Goal: Information Seeking & Learning: Learn about a topic

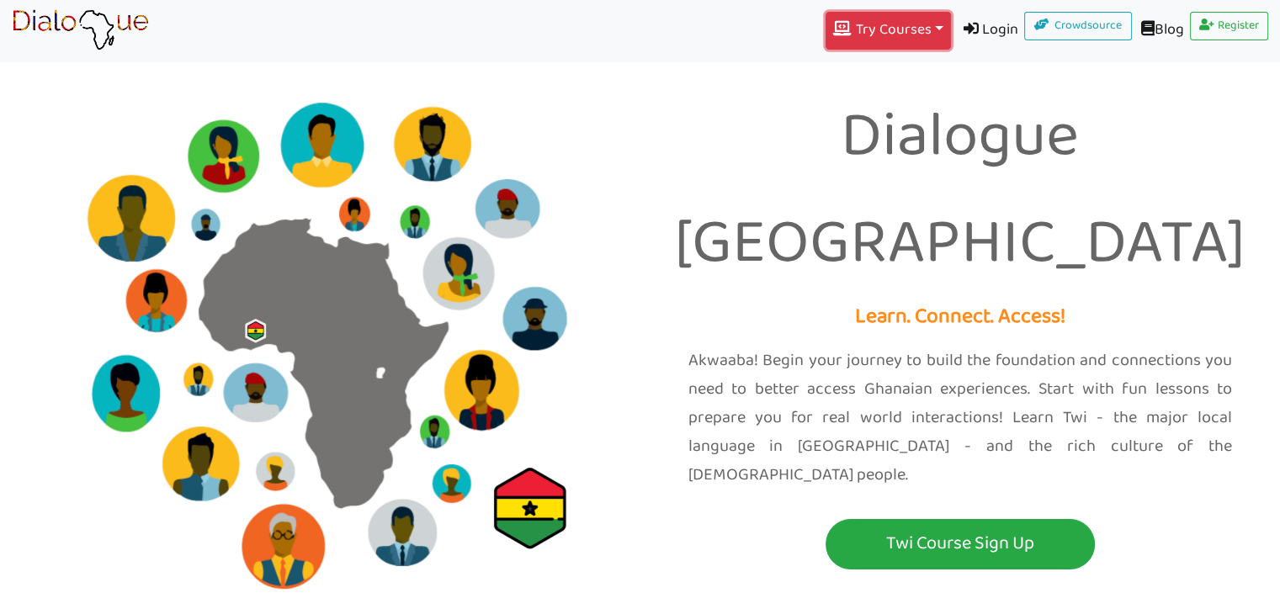
click at [879, 41] on button "Try Courses Toggle Dropdown" at bounding box center [888, 31] width 125 height 38
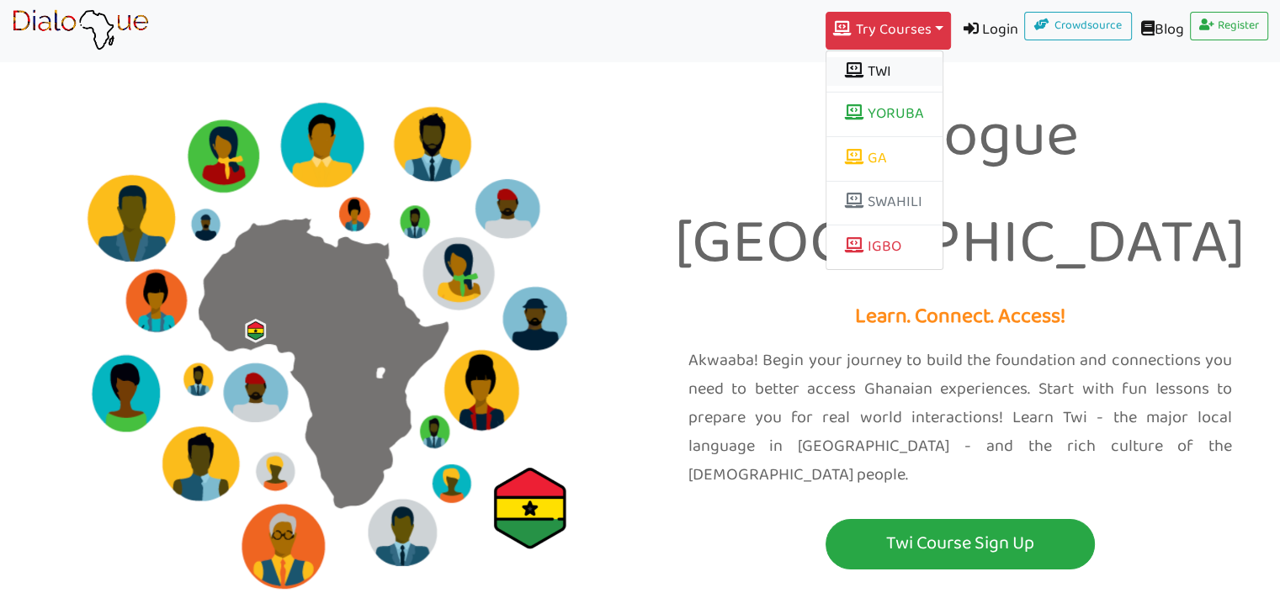
click at [862, 69] on button "TWI" at bounding box center [884, 71] width 116 height 29
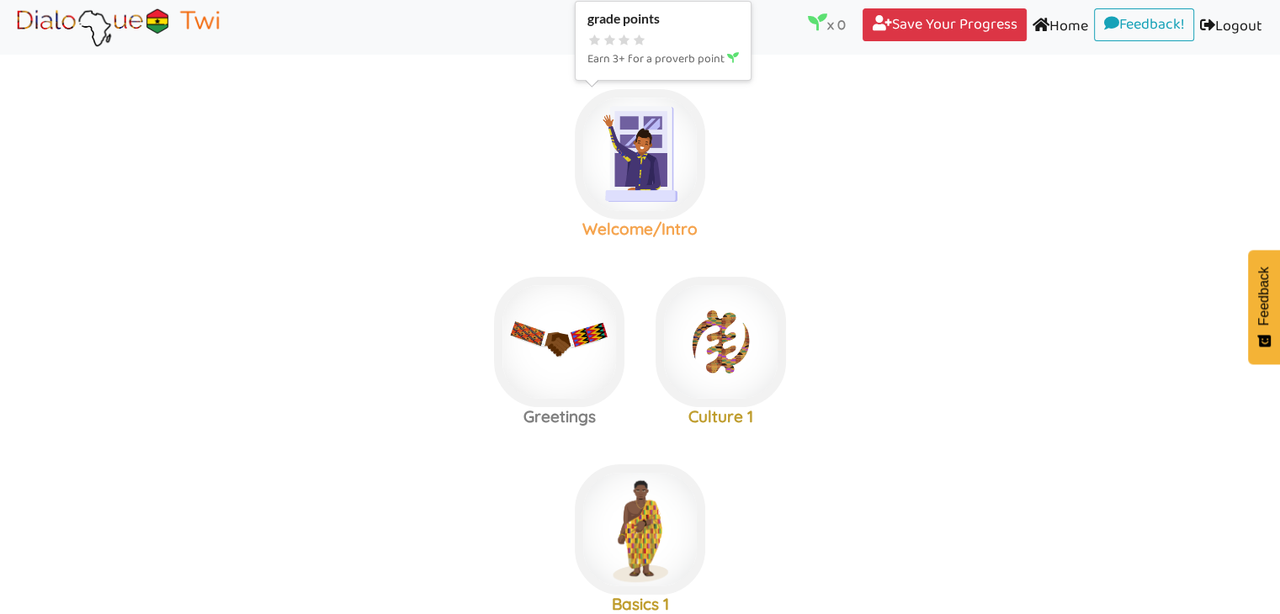
click at [657, 174] on img at bounding box center [640, 154] width 130 height 130
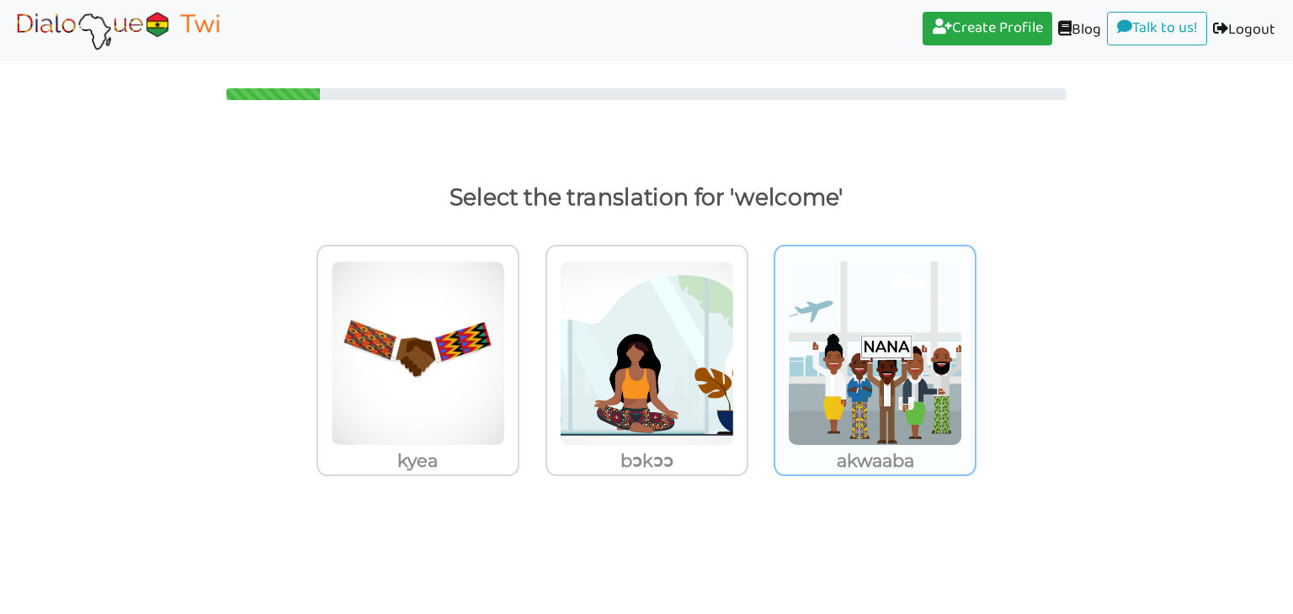
click at [869, 368] on img at bounding box center [875, 353] width 174 height 185
click at [975, 349] on input "akwaaba" at bounding box center [981, 343] width 13 height 13
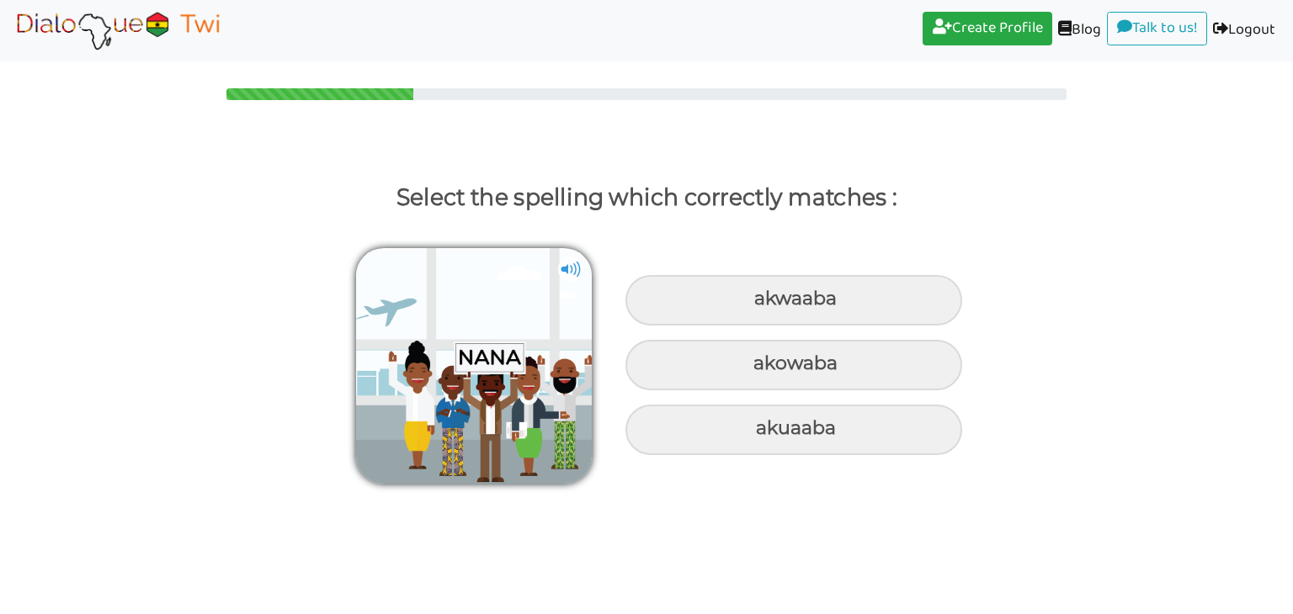
click at [570, 267] on img at bounding box center [570, 269] width 25 height 25
click at [488, 381] on img at bounding box center [474, 366] width 236 height 236
click at [573, 267] on img at bounding box center [570, 269] width 25 height 25
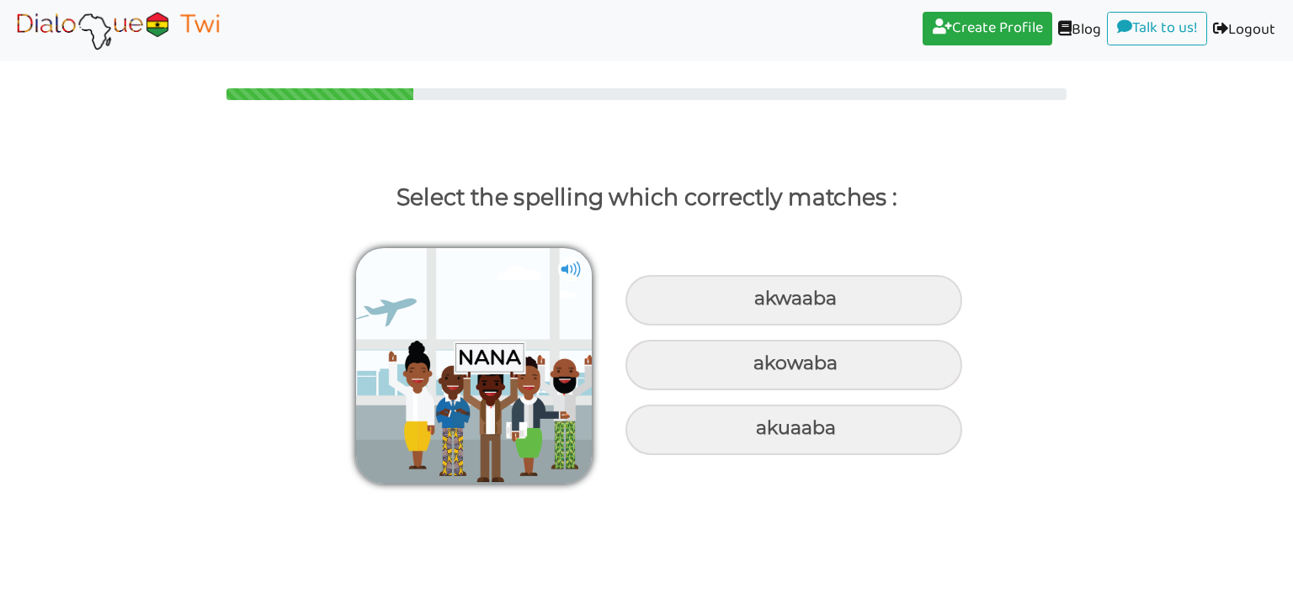
click at [573, 267] on img at bounding box center [570, 269] width 25 height 25
click at [569, 264] on img at bounding box center [570, 269] width 25 height 25
click at [971, 38] on link "Create Profile (current)" at bounding box center [987, 29] width 130 height 34
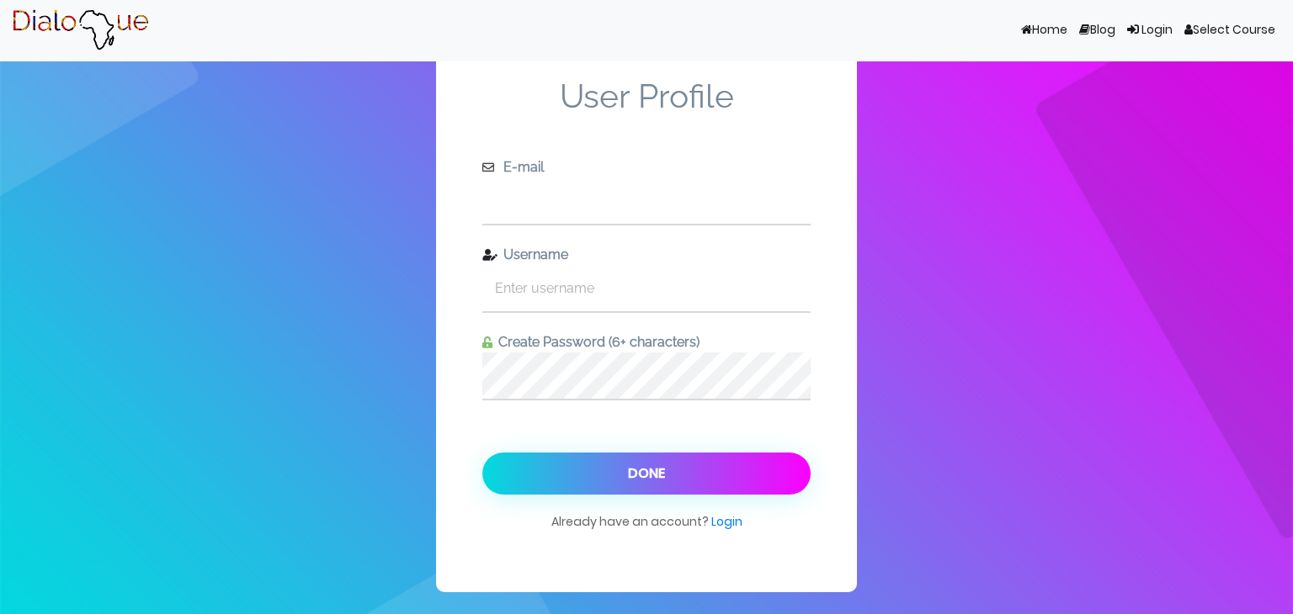
click at [571, 213] on input "text" at bounding box center [646, 201] width 328 height 46
type input "[EMAIL_ADDRESS][DOMAIN_NAME]"
click at [563, 304] on input "text" at bounding box center [646, 288] width 328 height 46
type input "skaddae"
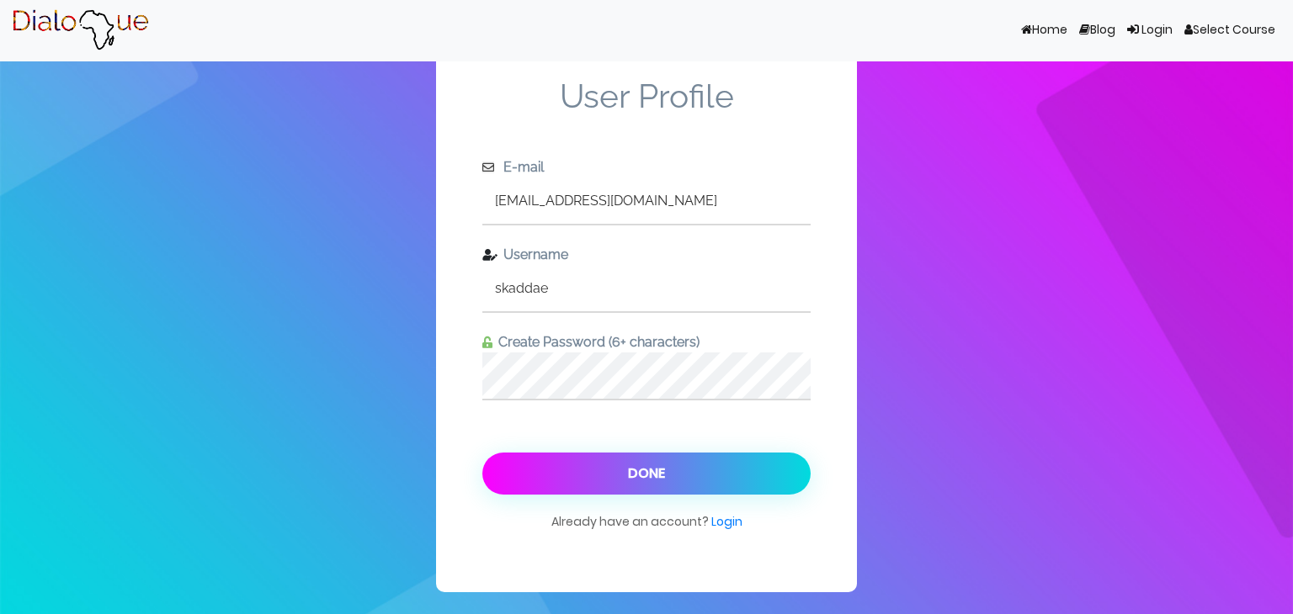
click at [642, 465] on button "Done" at bounding box center [646, 474] width 328 height 42
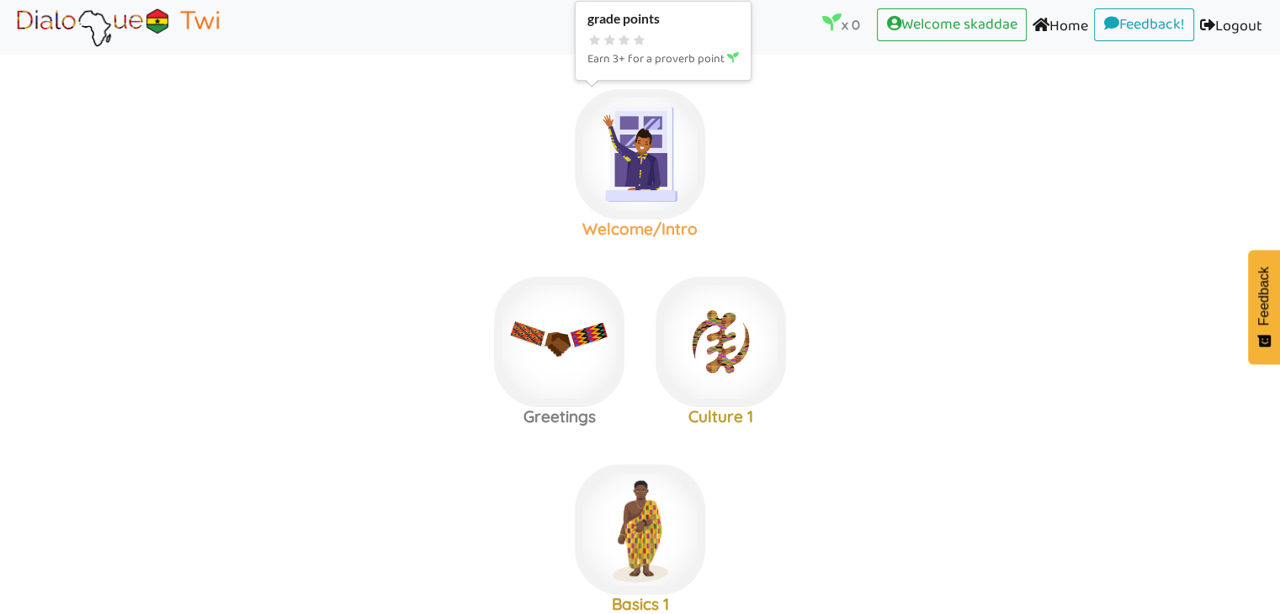
click at [647, 176] on img at bounding box center [640, 154] width 130 height 130
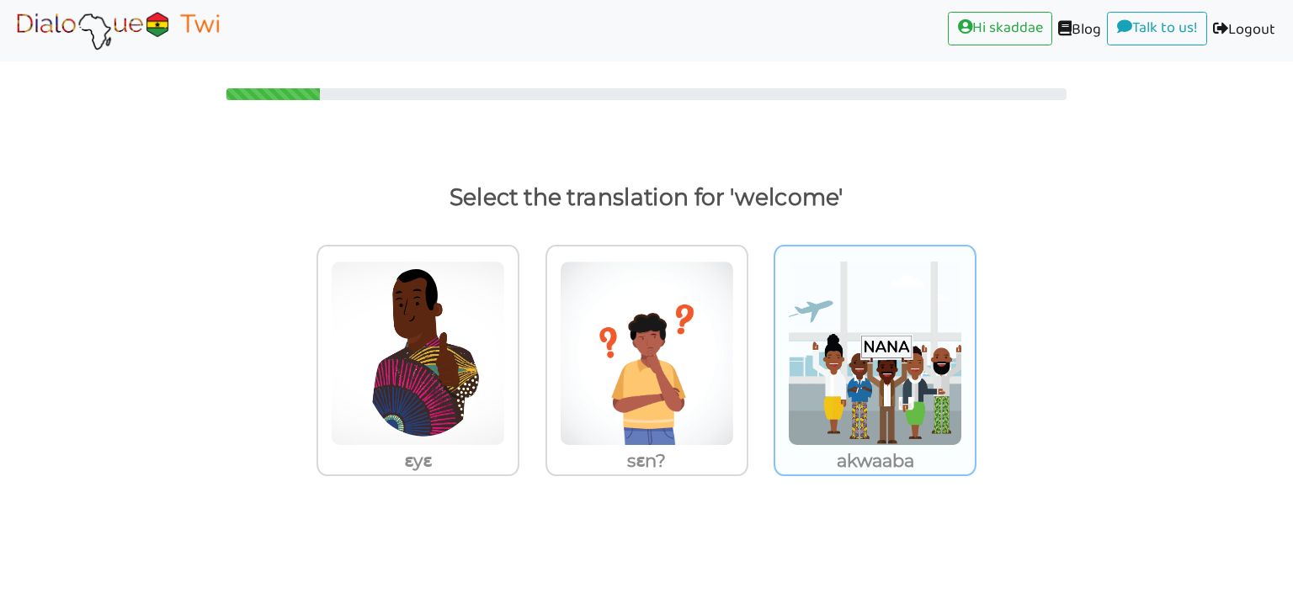
click at [860, 395] on img at bounding box center [875, 353] width 174 height 185
click at [975, 349] on input "akwaaba" at bounding box center [981, 343] width 13 height 13
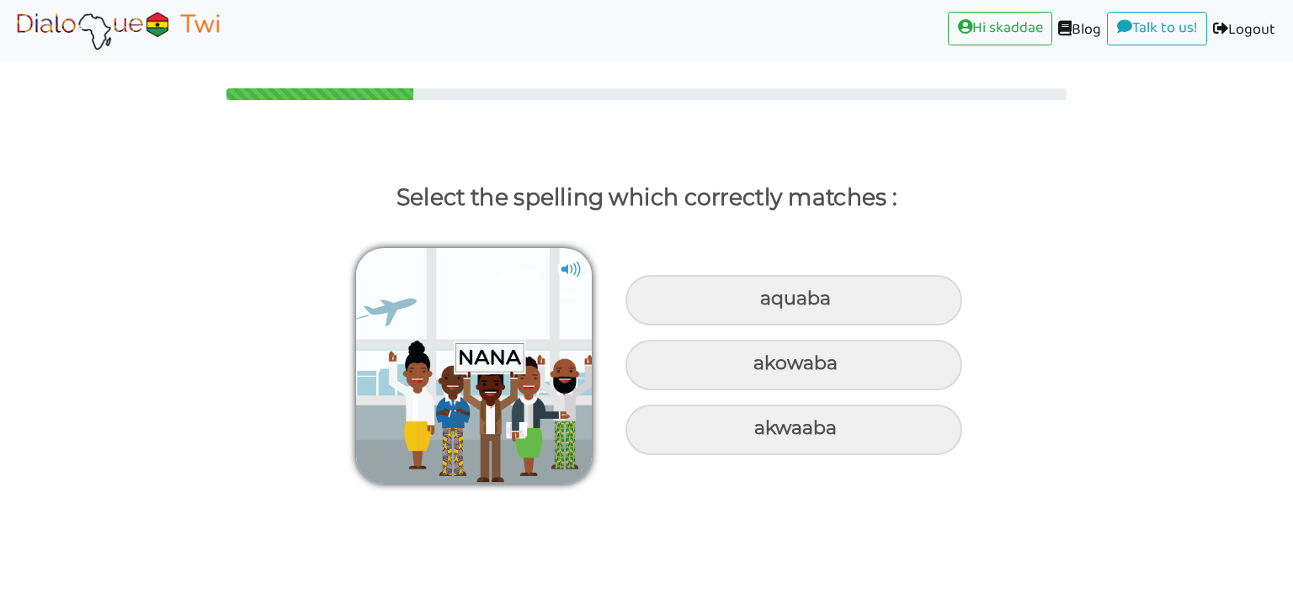
drag, startPoint x: 1292, startPoint y: 397, endPoint x: 1292, endPoint y: 349, distance: 48.0
click at [1292, 349] on div "aquaba akowaba akwaaba" at bounding box center [646, 357] width 1293 height 263
click at [561, 270] on img at bounding box center [570, 269] width 25 height 25
click at [724, 425] on div "akwaaba" at bounding box center [793, 430] width 337 height 50
click at [751, 425] on input "akwaaba" at bounding box center [756, 428] width 11 height 11
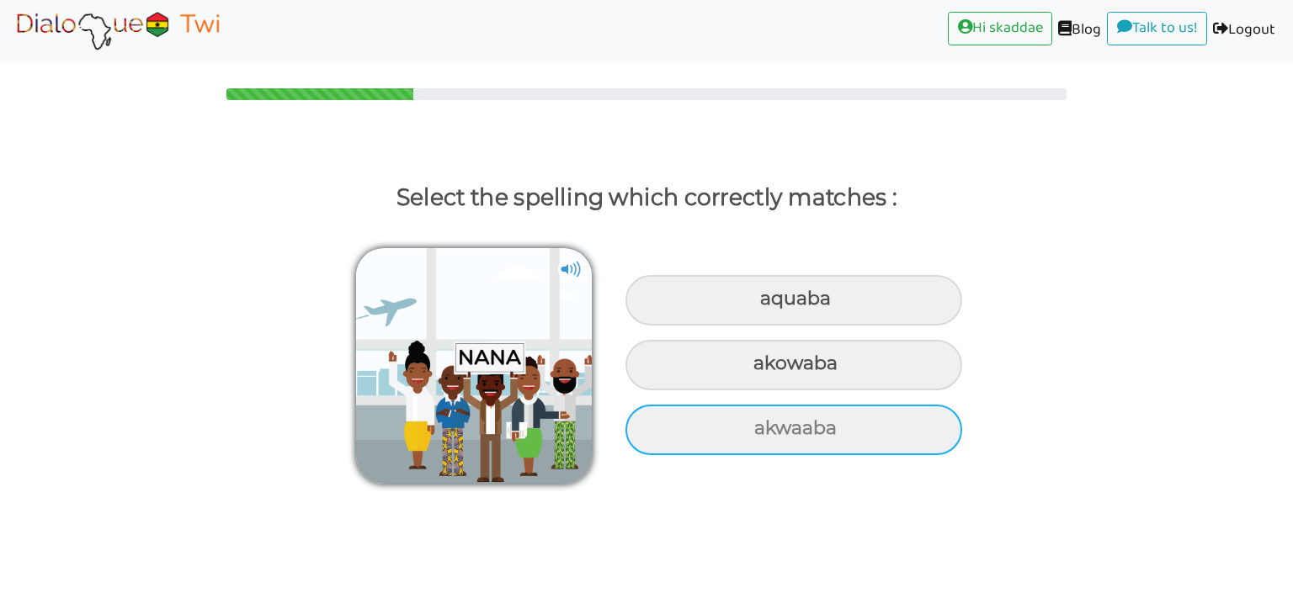
radio input "true"
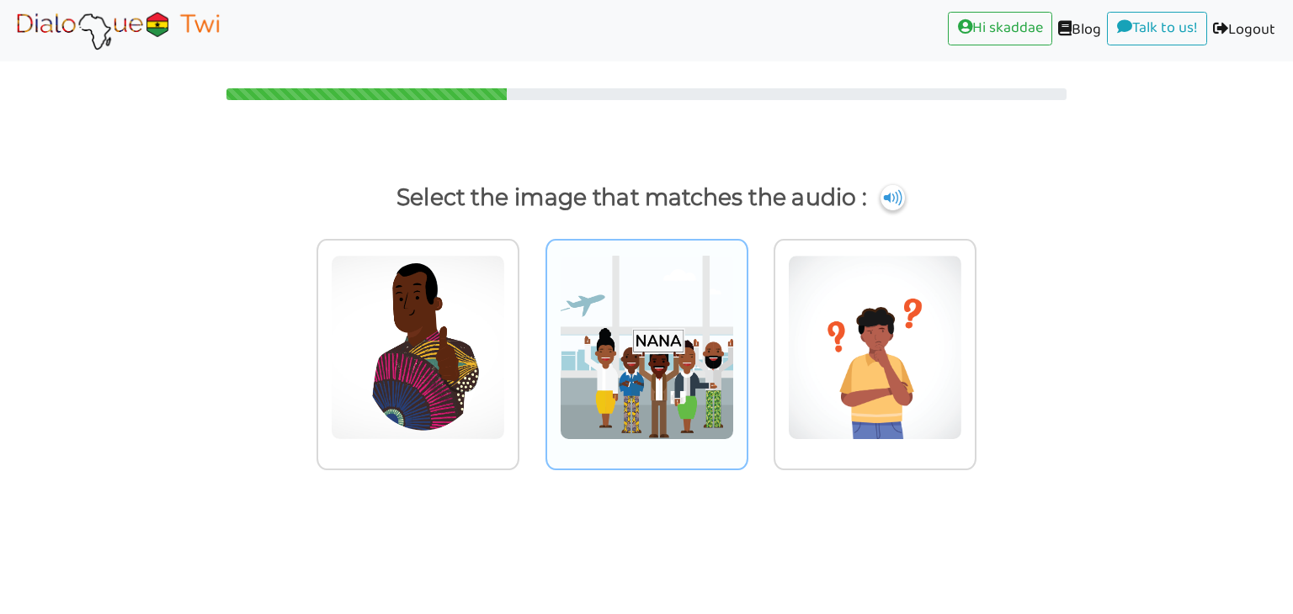
click at [628, 348] on img at bounding box center [647, 347] width 174 height 185
click at [747, 343] on input "radio" at bounding box center [753, 337] width 13 height 13
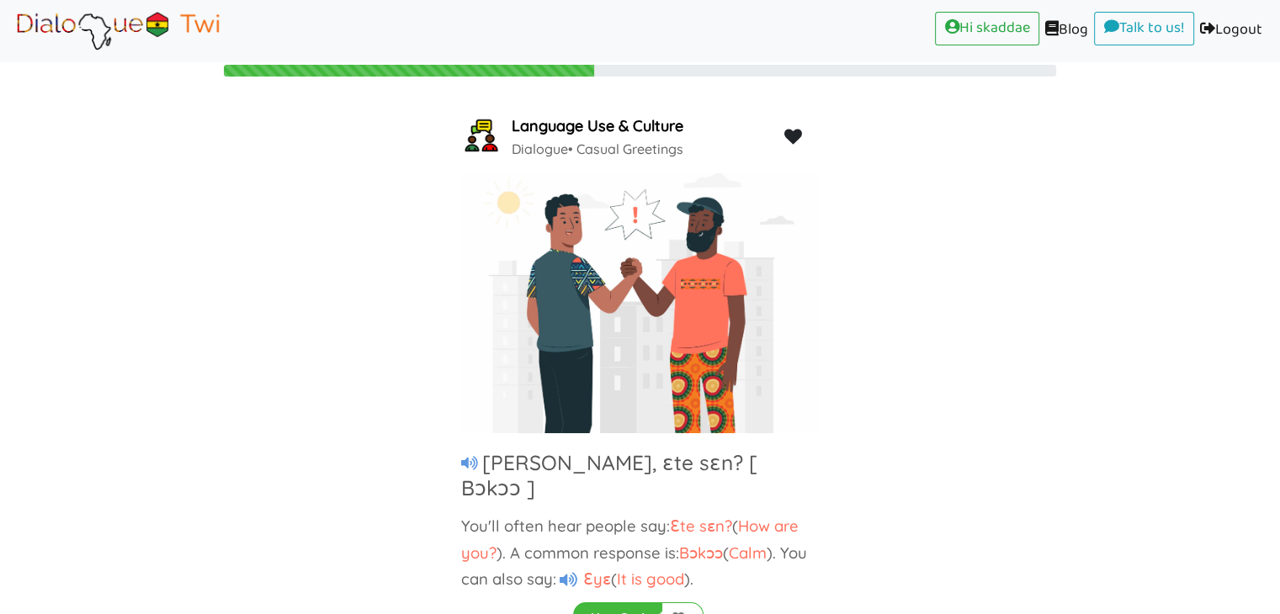
scroll to position [42, 0]
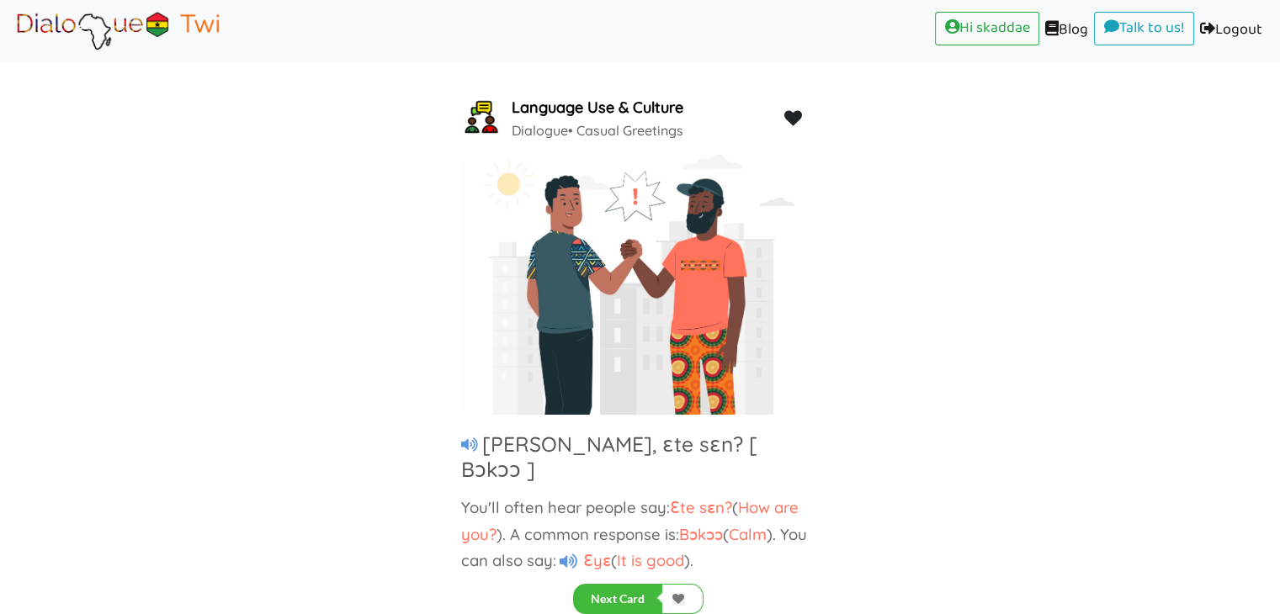
click at [556, 534] on p "You'll often hear people say: Ɛte sɛn? ( How are you? ). A common response is: …" at bounding box center [640, 534] width 358 height 79
click at [570, 554] on icon at bounding box center [569, 562] width 18 height 16
click at [470, 440] on icon at bounding box center [469, 445] width 17 height 15
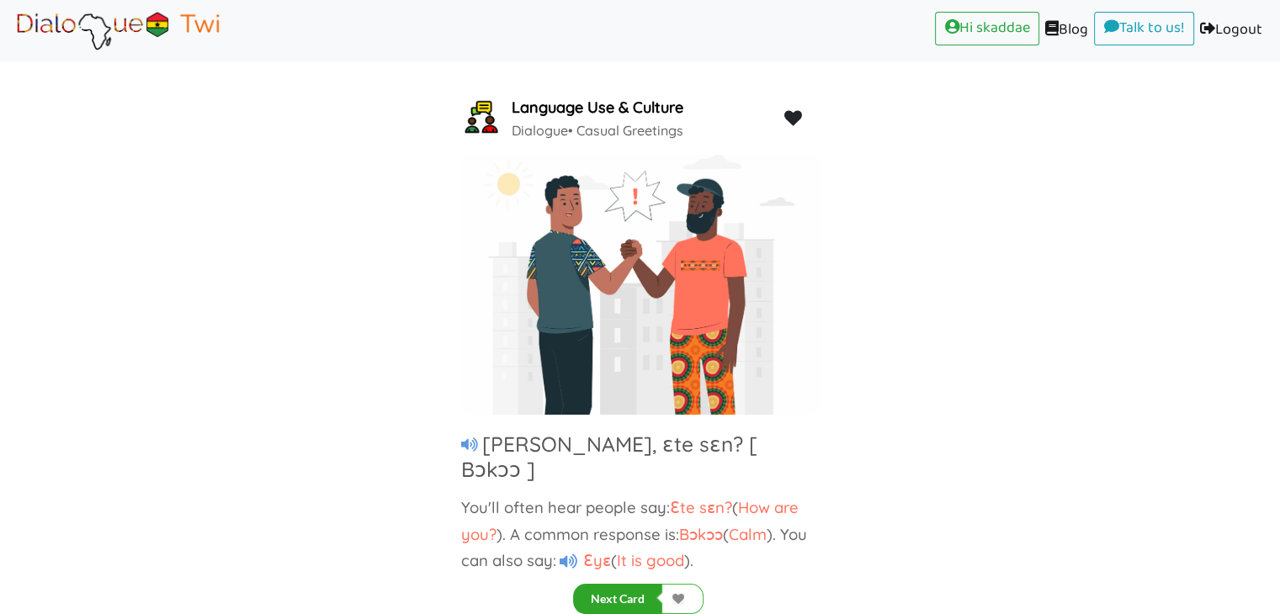
click at [611, 595] on button "Next Card" at bounding box center [617, 599] width 89 height 30
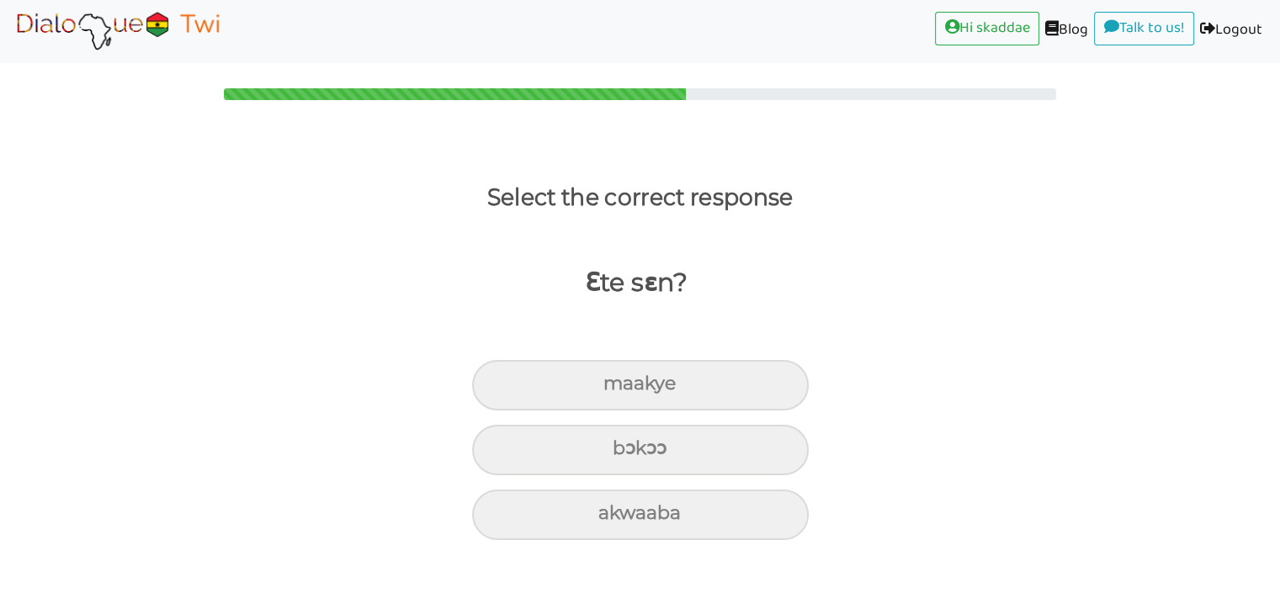
scroll to position [0, 0]
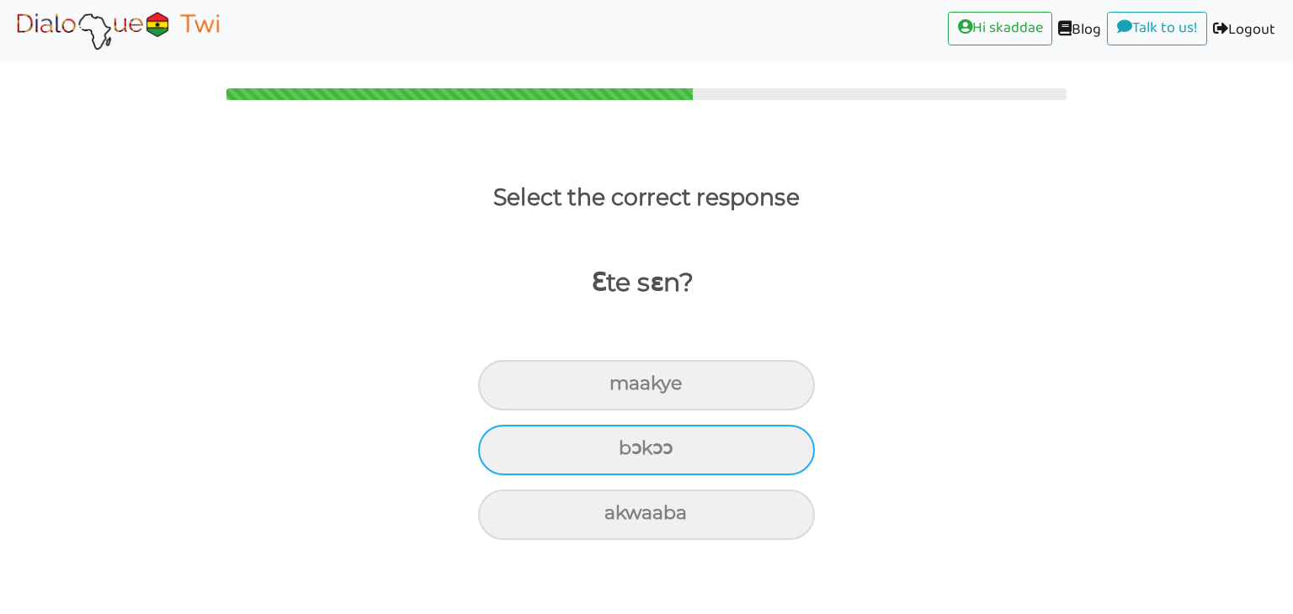
click at [628, 450] on div "bɔkɔɔ" at bounding box center [646, 450] width 337 height 50
click at [628, 450] on input "bɔkɔɔ" at bounding box center [625, 449] width 11 height 11
radio input "true"
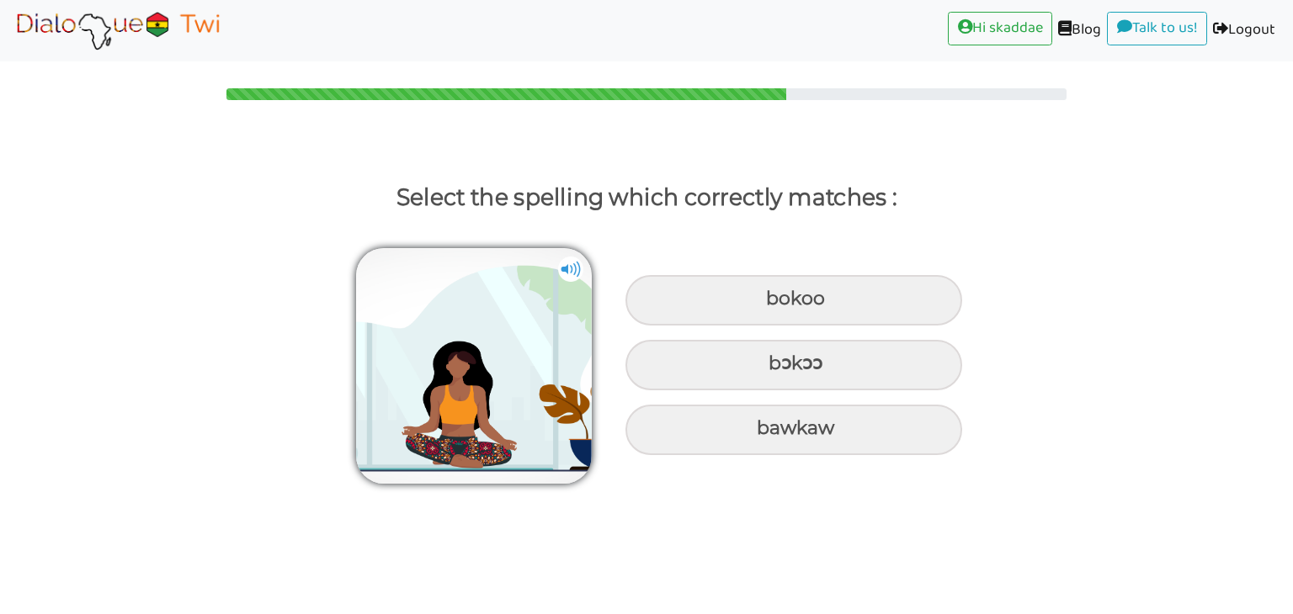
click at [1140, 300] on div "bokoo bɔkɔɔ bawkaw" at bounding box center [646, 357] width 1293 height 263
click at [791, 364] on div "bɔkɔɔ" at bounding box center [793, 365] width 337 height 50
click at [776, 364] on input "bɔkɔɔ" at bounding box center [770, 364] width 11 height 11
radio input "true"
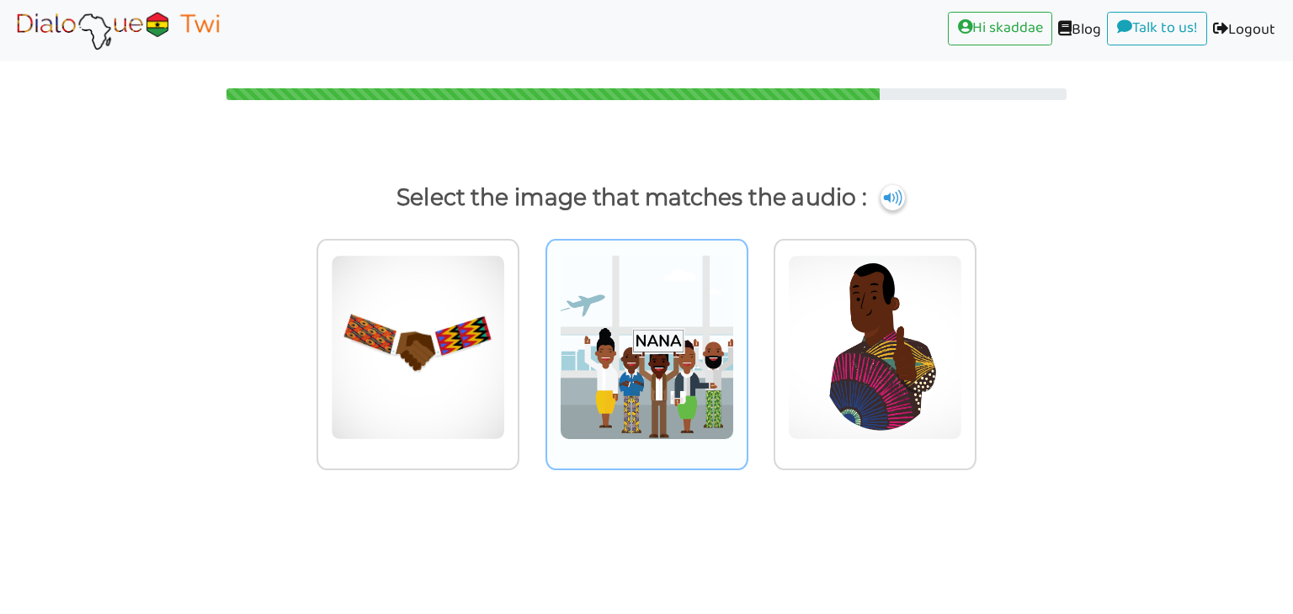
click at [640, 364] on img at bounding box center [647, 347] width 174 height 185
click at [747, 343] on input "radio" at bounding box center [753, 337] width 13 height 13
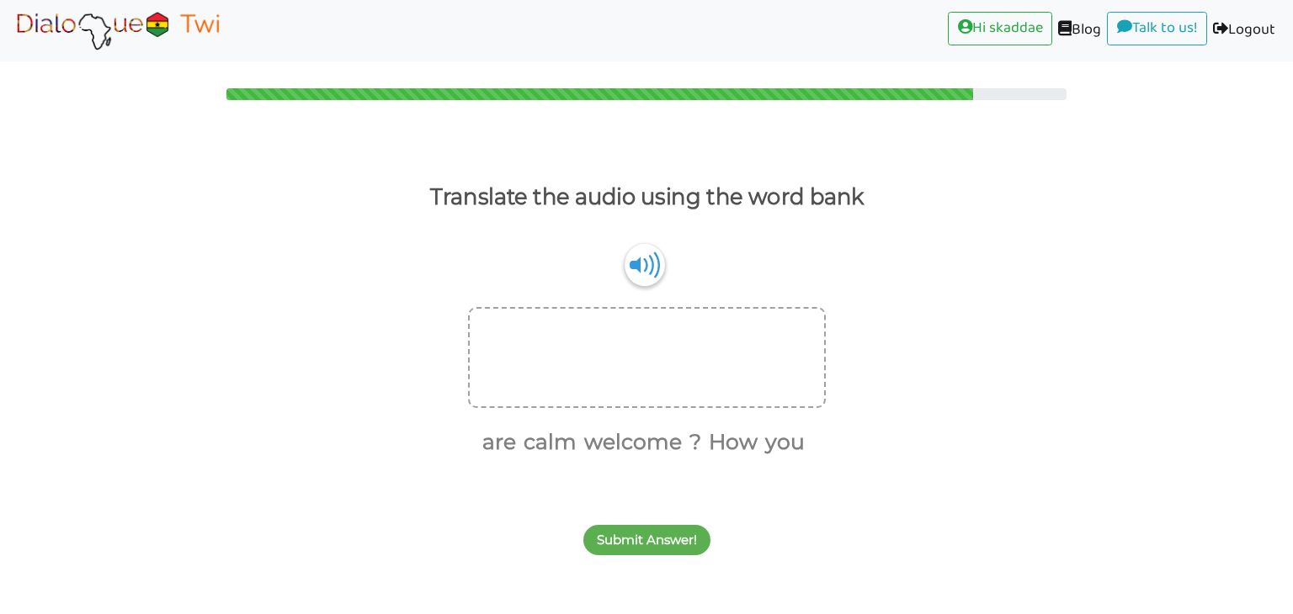
drag, startPoint x: 1292, startPoint y: 310, endPoint x: 1292, endPoint y: 277, distance: 32.8
click at [1292, 277] on html "Hi skaddae (current) Blog (current) Talk to us! (current) Logout (current) Tran…" at bounding box center [646, 307] width 1293 height 614
click at [605, 359] on div at bounding box center [647, 357] width 358 height 101
click at [561, 342] on div at bounding box center [647, 357] width 358 height 101
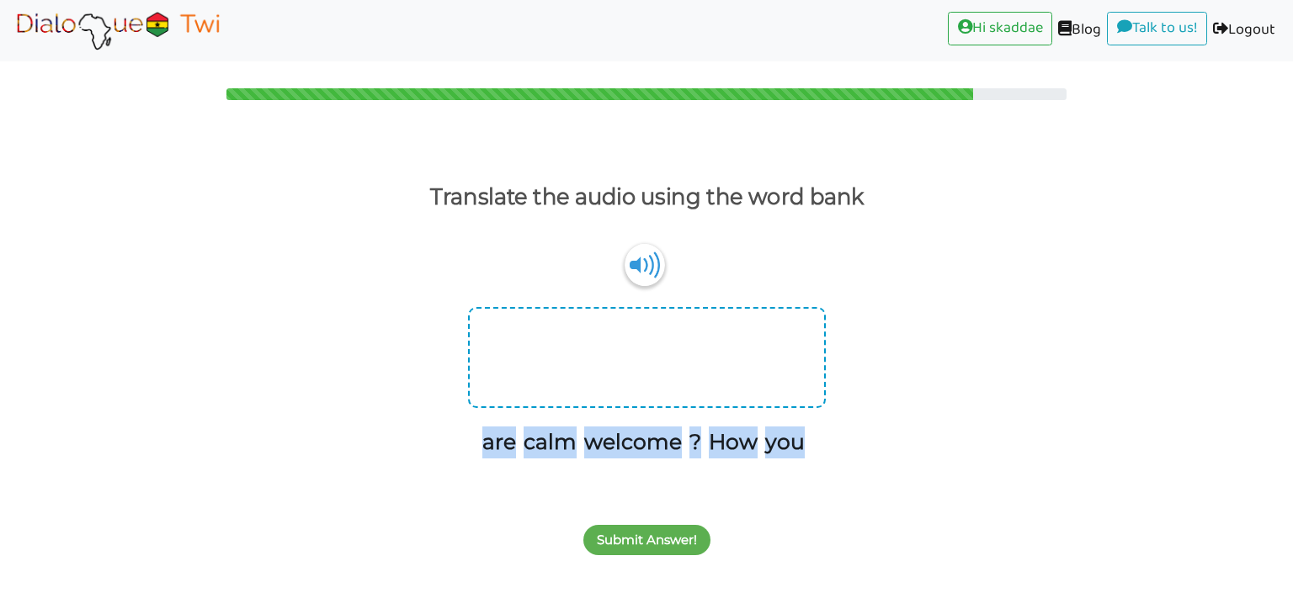
click at [561, 342] on div at bounding box center [647, 357] width 358 height 101
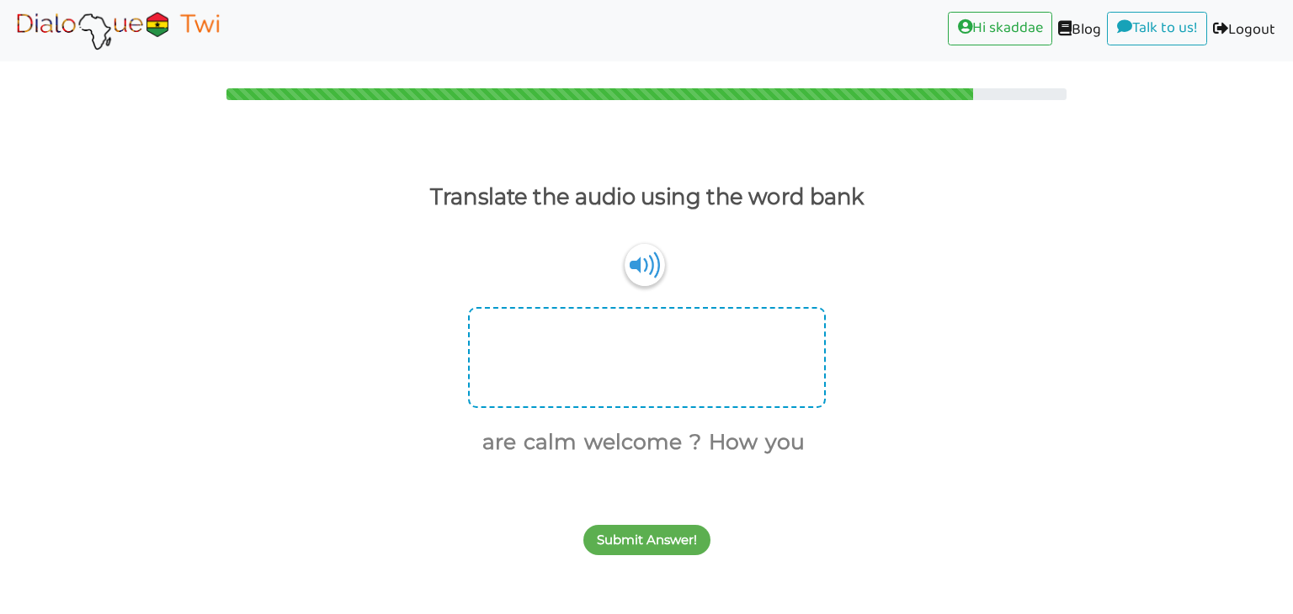
click at [561, 342] on div at bounding box center [647, 357] width 358 height 101
click at [554, 342] on div at bounding box center [647, 357] width 358 height 101
click at [659, 272] on img at bounding box center [644, 264] width 40 height 43
click at [768, 199] on p "Translate the audio using the word bank" at bounding box center [646, 197] width 434 height 39
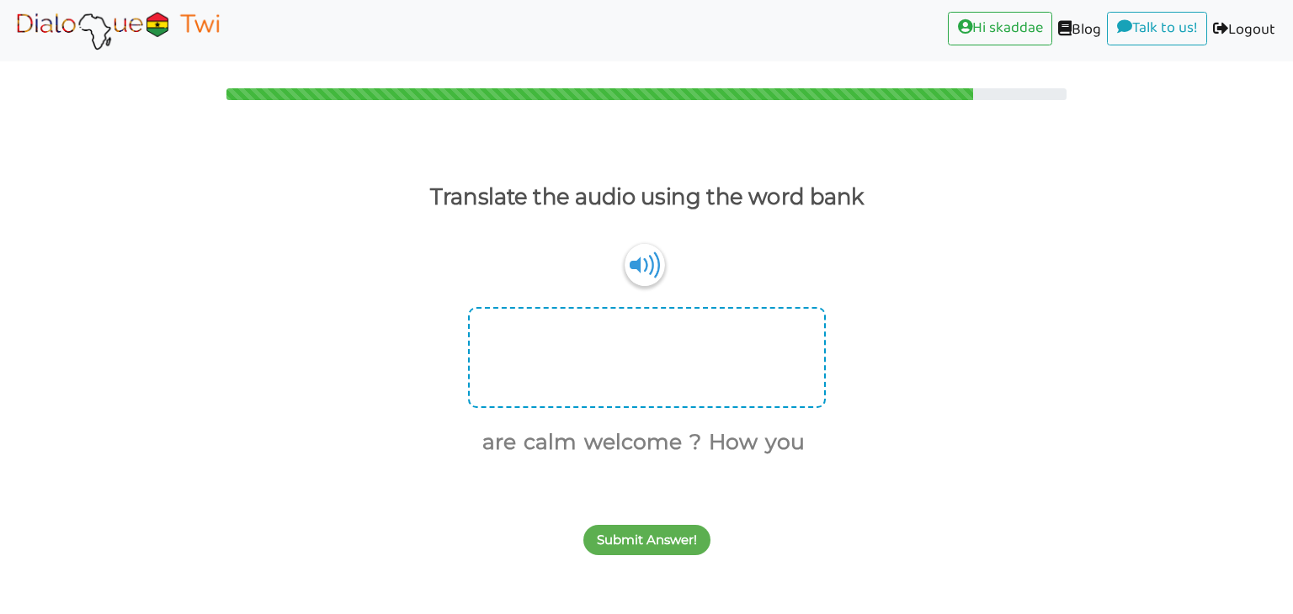
click at [499, 362] on div at bounding box center [647, 357] width 358 height 101
drag, startPoint x: 498, startPoint y: 343, endPoint x: 540, endPoint y: 377, distance: 53.9
click at [540, 377] on div at bounding box center [647, 357] width 358 height 101
click at [727, 444] on button "How" at bounding box center [730, 443] width 55 height 32
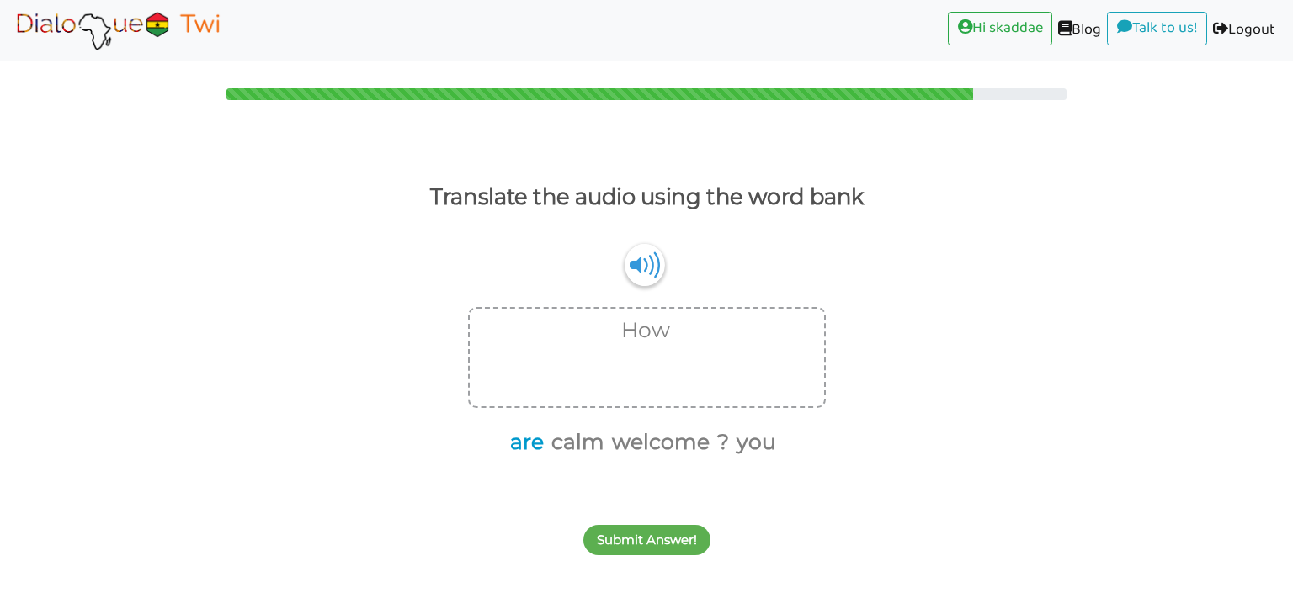
click at [534, 438] on button "are" at bounding box center [524, 443] width 40 height 32
click at [728, 445] on button "you" at bounding box center [732, 443] width 45 height 32
click at [726, 445] on button "?" at bounding box center [724, 443] width 18 height 32
click at [635, 539] on button "Submit Answer!" at bounding box center [646, 540] width 127 height 30
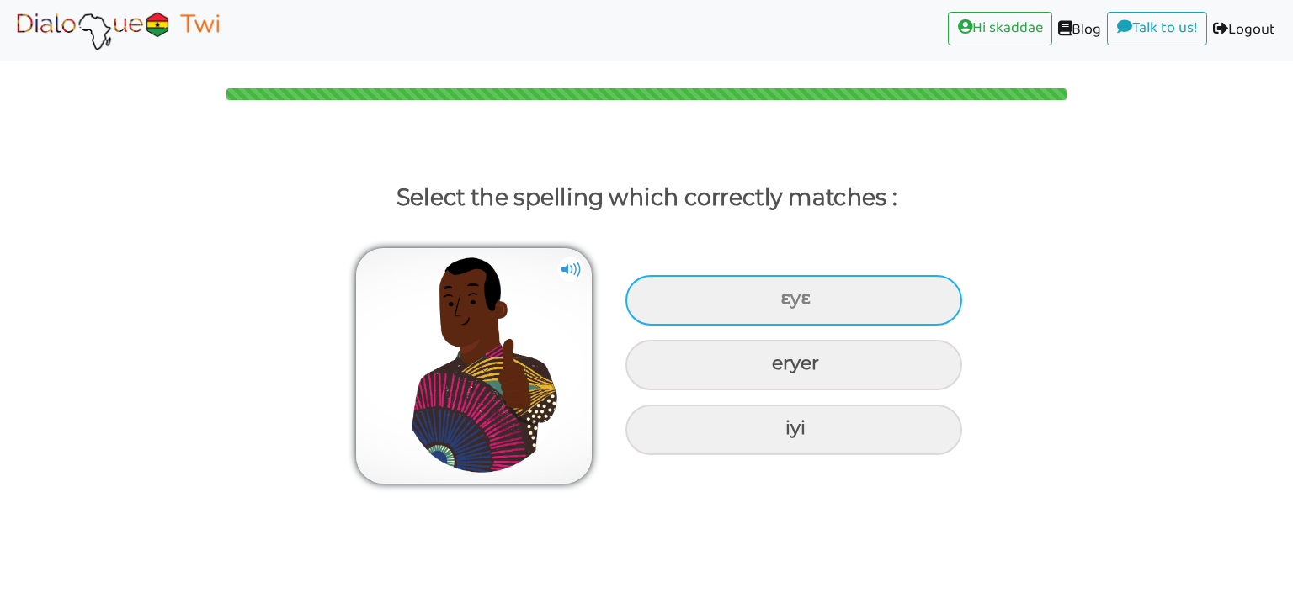
click at [763, 311] on div "ɛyɛ" at bounding box center [793, 300] width 337 height 50
click at [777, 305] on input "ɛyɛ" at bounding box center [782, 299] width 11 height 11
radio input "true"
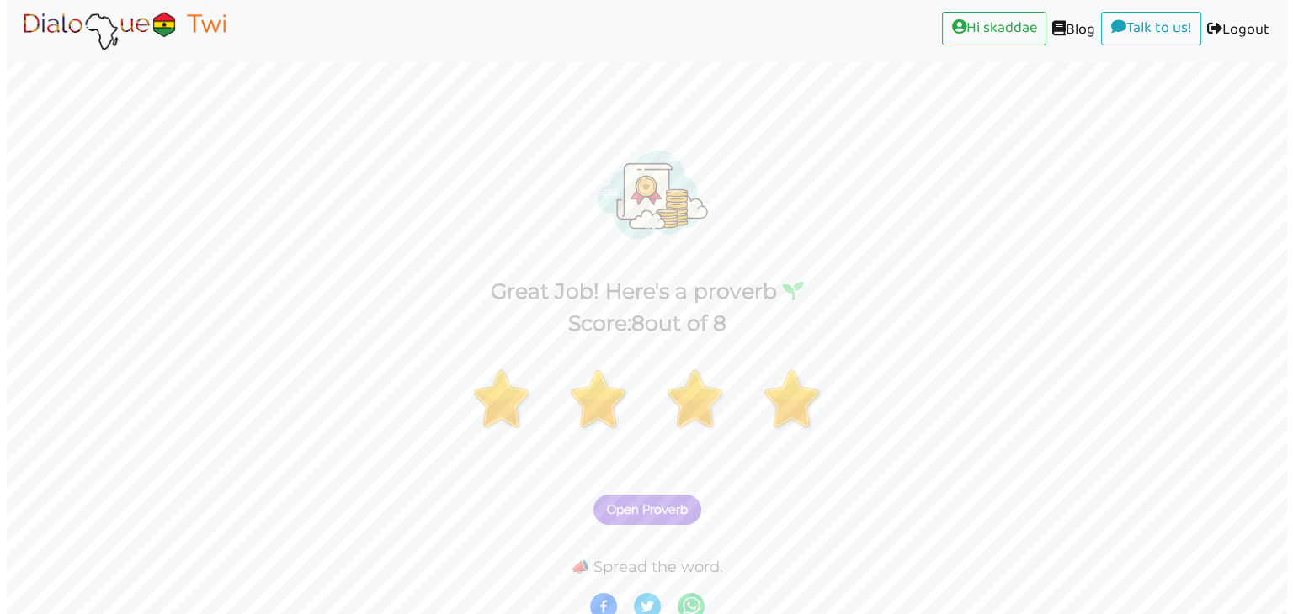
scroll to position [10, 0]
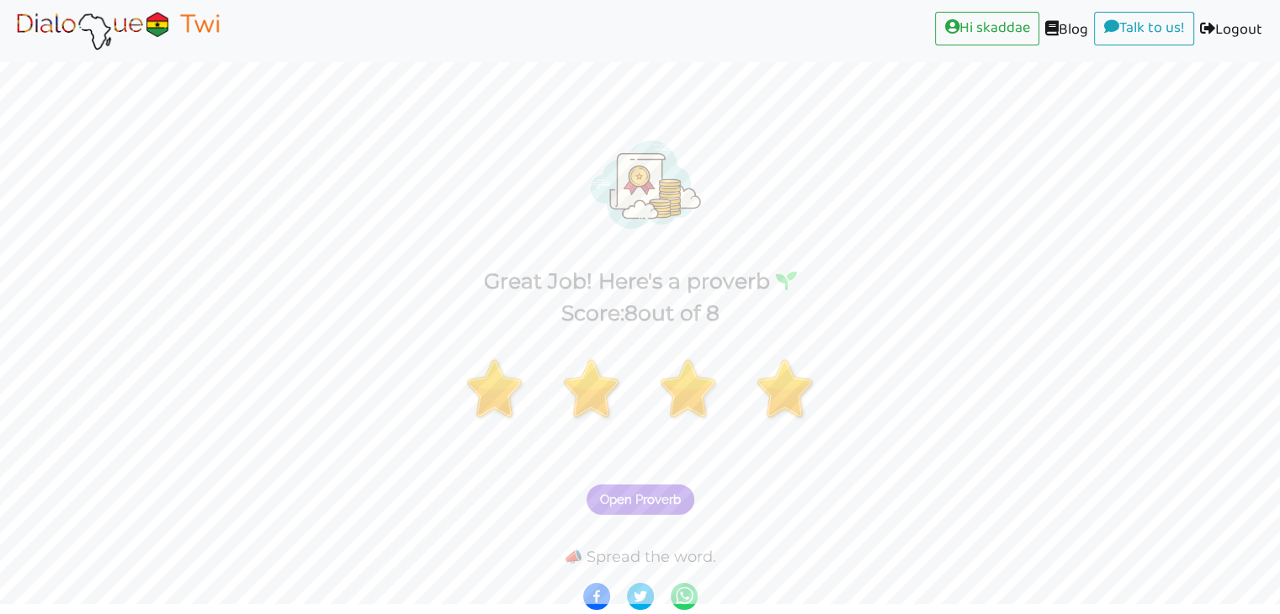
click at [657, 507] on button "Open Proverb" at bounding box center [641, 500] width 108 height 30
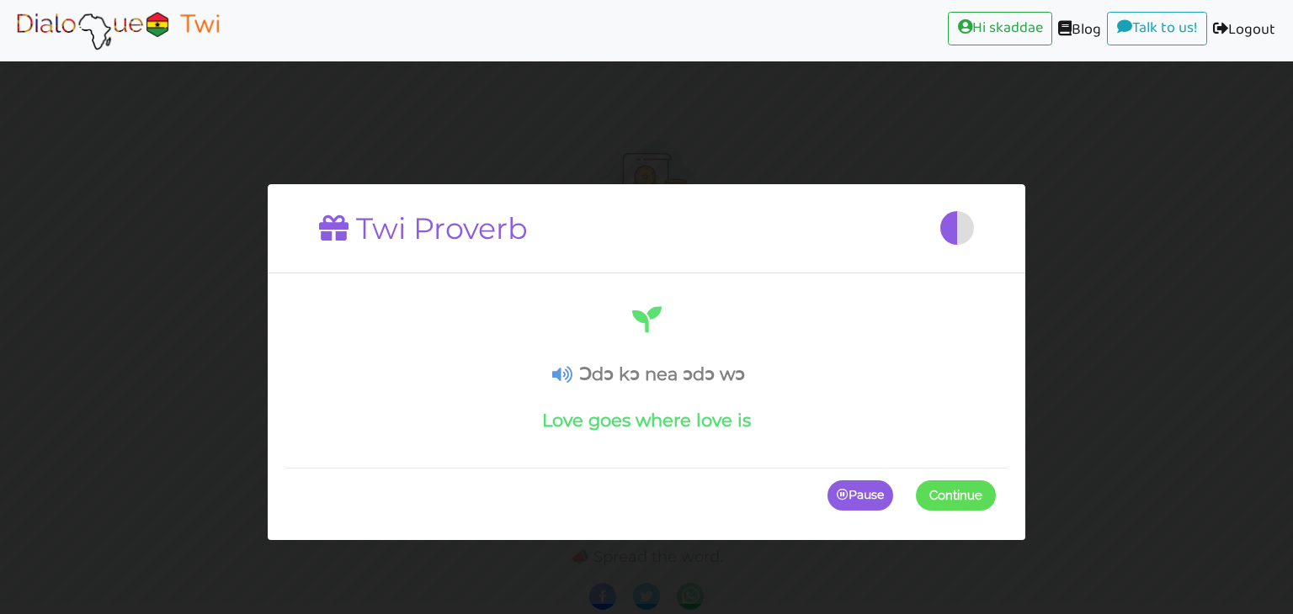
click at [568, 374] on icon at bounding box center [562, 375] width 20 height 18
click at [568, 371] on icon at bounding box center [562, 375] width 20 height 18
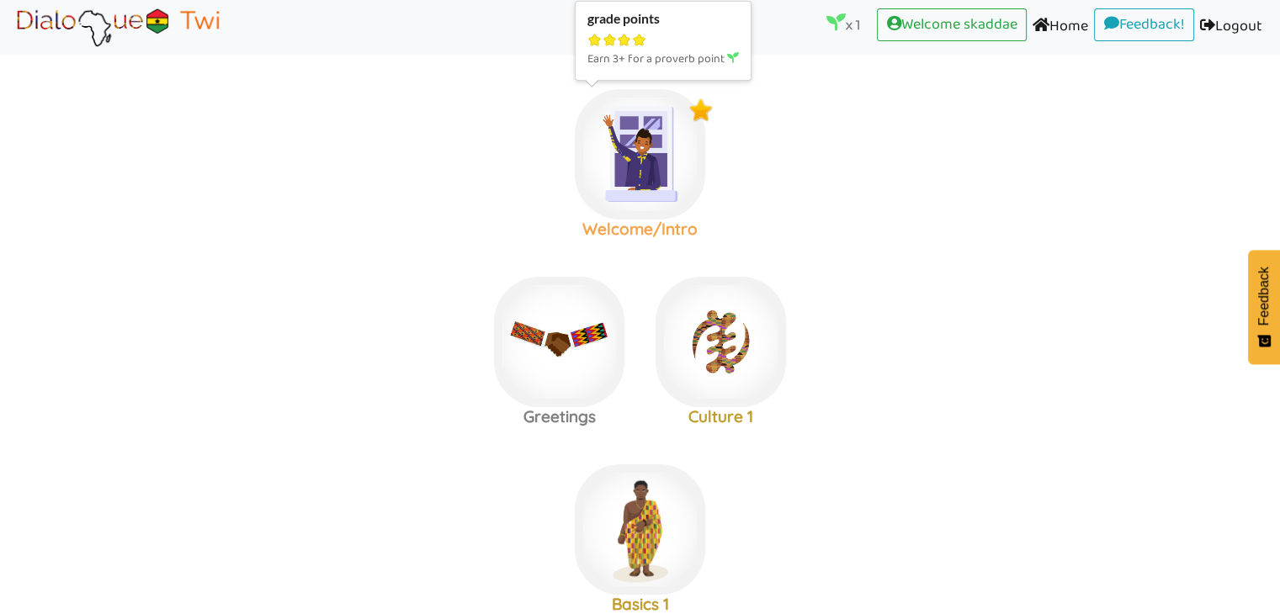
click at [641, 193] on img at bounding box center [640, 154] width 130 height 130
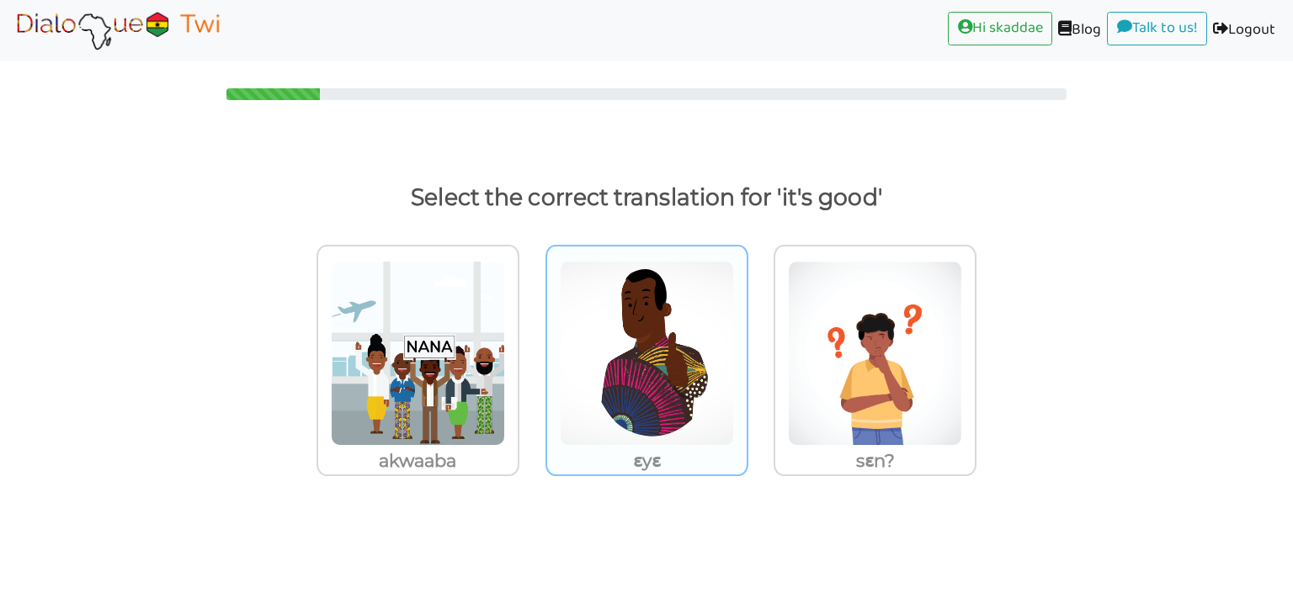
click at [612, 378] on img at bounding box center [647, 353] width 174 height 185
click at [747, 349] on input "ɛyɛ" at bounding box center [753, 343] width 13 height 13
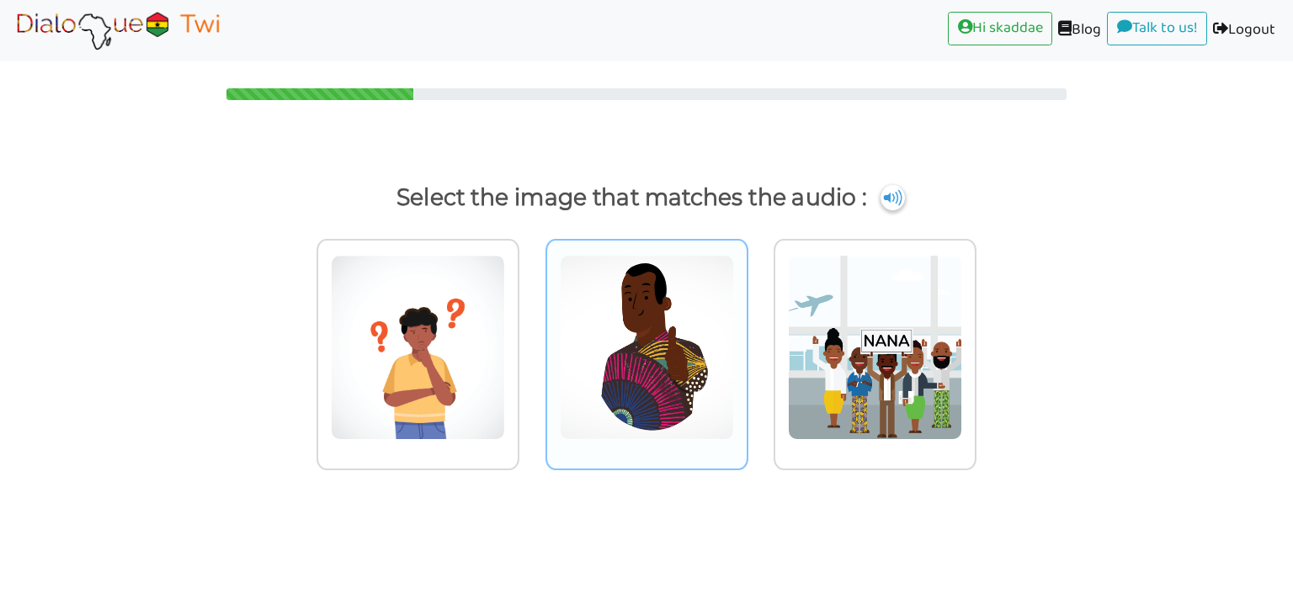
click at [637, 382] on img at bounding box center [647, 347] width 174 height 185
click at [747, 343] on input "radio" at bounding box center [753, 337] width 13 height 13
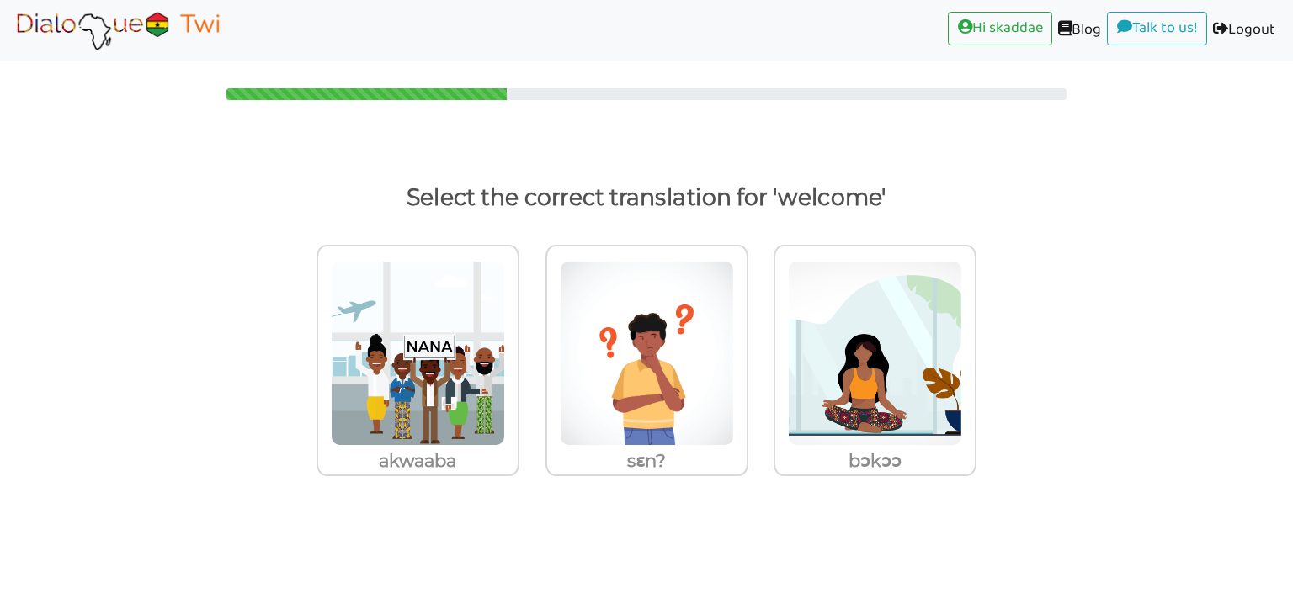
click at [1292, 367] on html "Hi skaddae (current) Blog (current) Talk to us! (current) Logout (current) Sele…" at bounding box center [646, 307] width 1293 height 614
click at [474, 385] on img at bounding box center [418, 353] width 174 height 185
click at [518, 349] on input "akwaaba" at bounding box center [524, 343] width 13 height 13
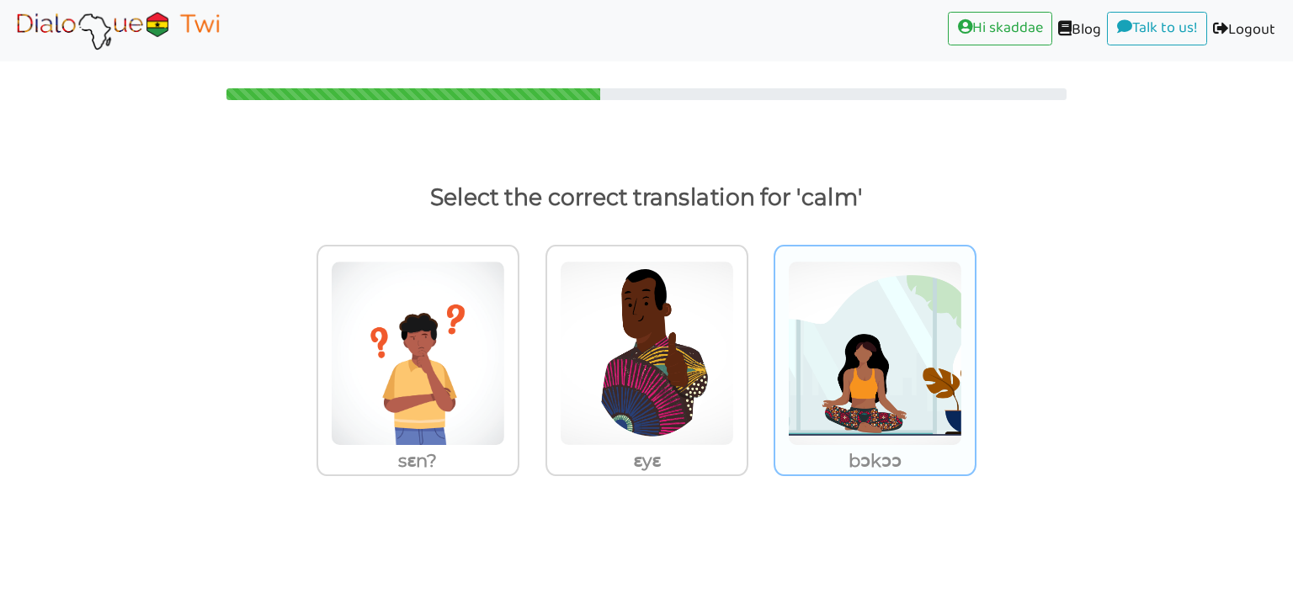
click at [870, 391] on img at bounding box center [875, 353] width 174 height 185
click at [975, 349] on input "bɔkɔɔ" at bounding box center [981, 343] width 13 height 13
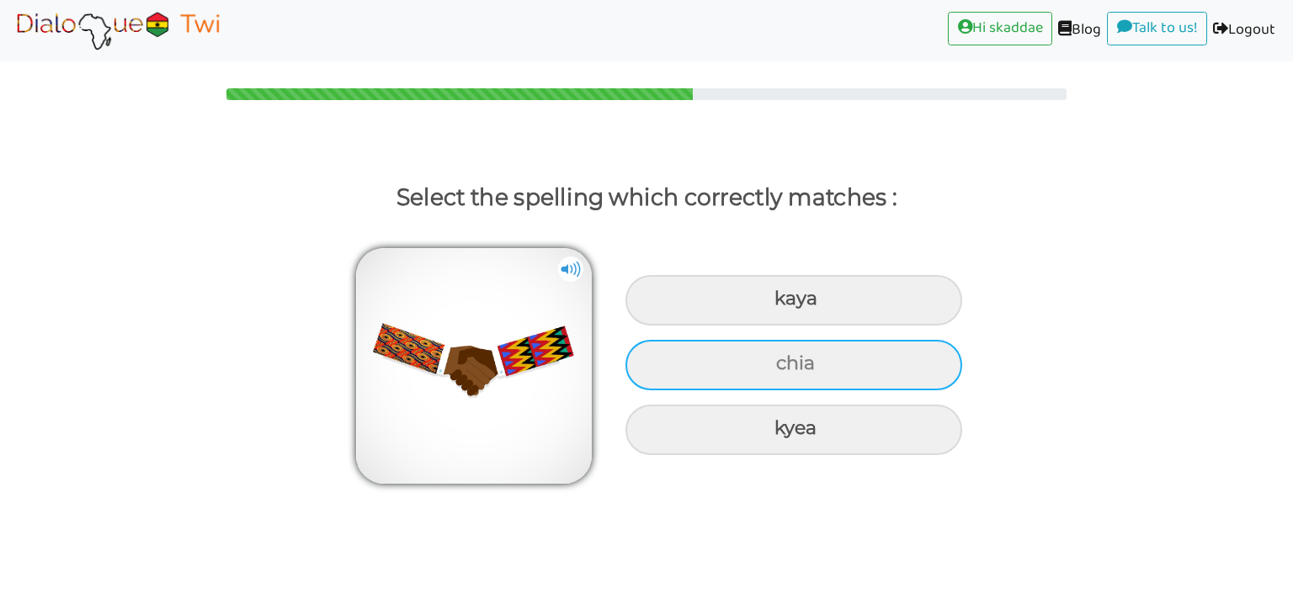
click at [835, 358] on div "chia" at bounding box center [793, 365] width 337 height 50
click at [784, 359] on input "chia" at bounding box center [778, 364] width 11 height 11
radio input "true"
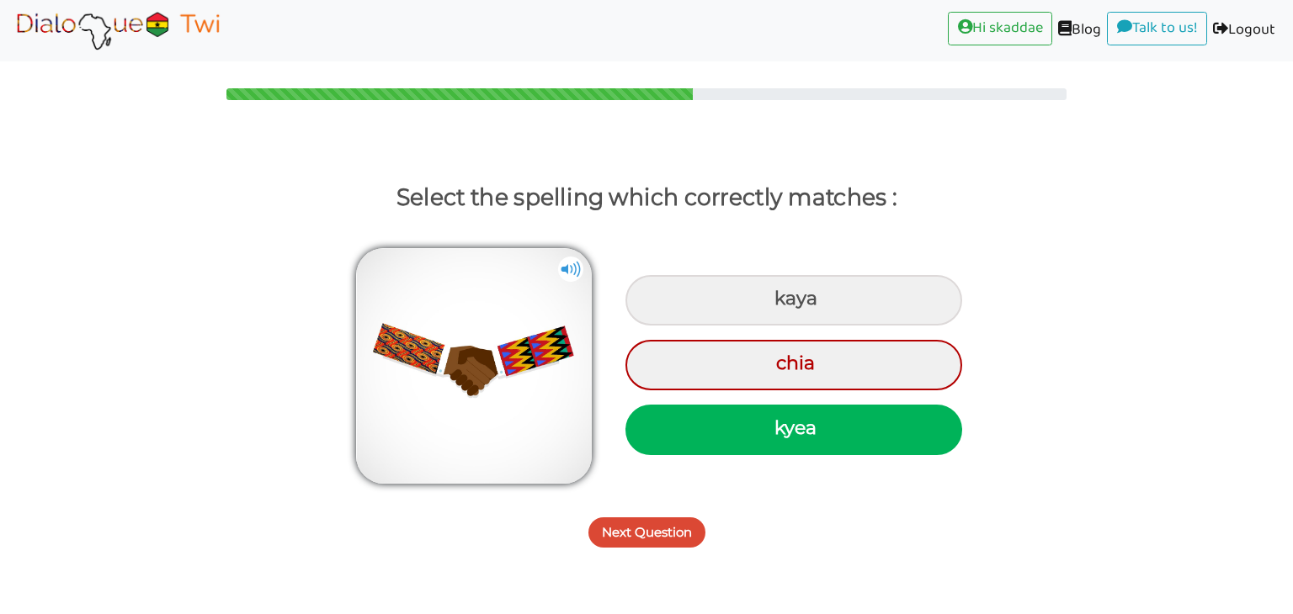
click at [569, 266] on img at bounding box center [570, 269] width 25 height 25
click at [623, 526] on button "Next Question" at bounding box center [646, 533] width 117 height 30
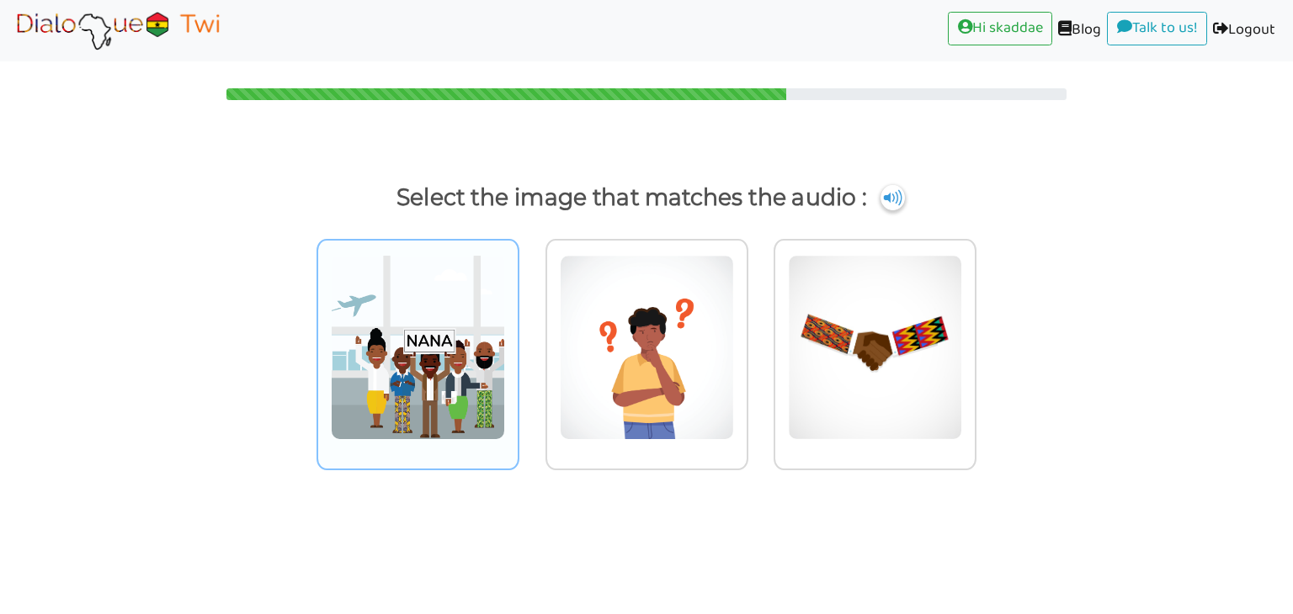
click at [444, 388] on img at bounding box center [418, 347] width 174 height 185
click at [518, 343] on input "radio" at bounding box center [524, 337] width 13 height 13
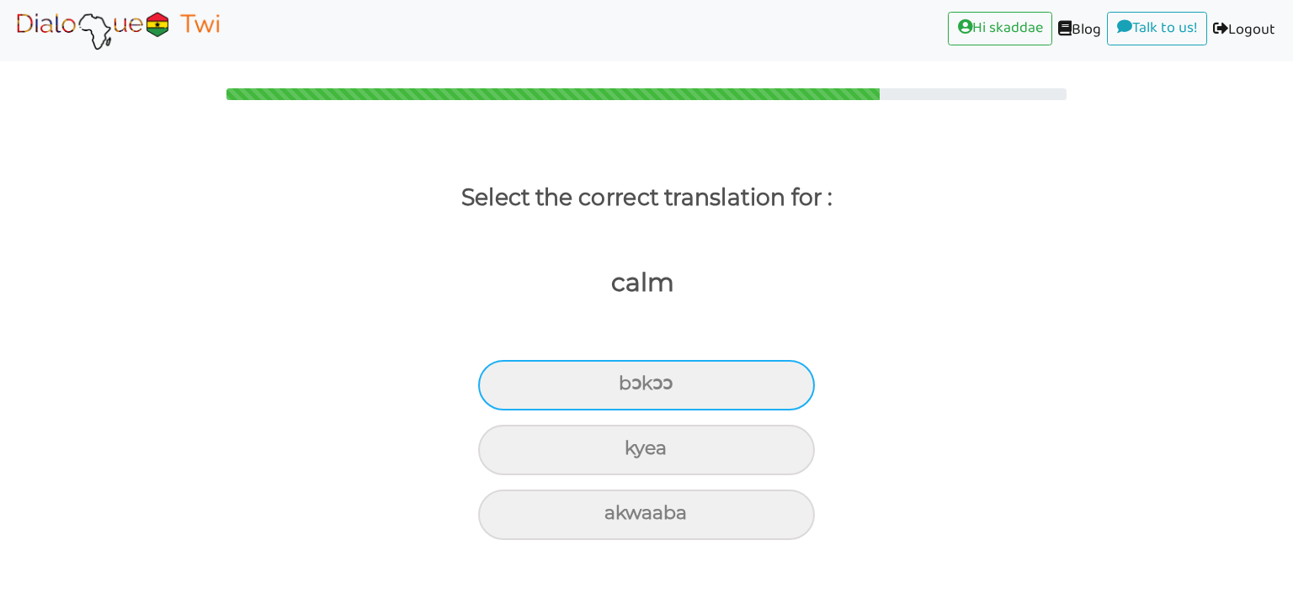
click at [697, 384] on div "bɔkɔɔ" at bounding box center [646, 385] width 337 height 50
click at [631, 384] on input "bɔkɔɔ" at bounding box center [625, 384] width 11 height 11
radio input "true"
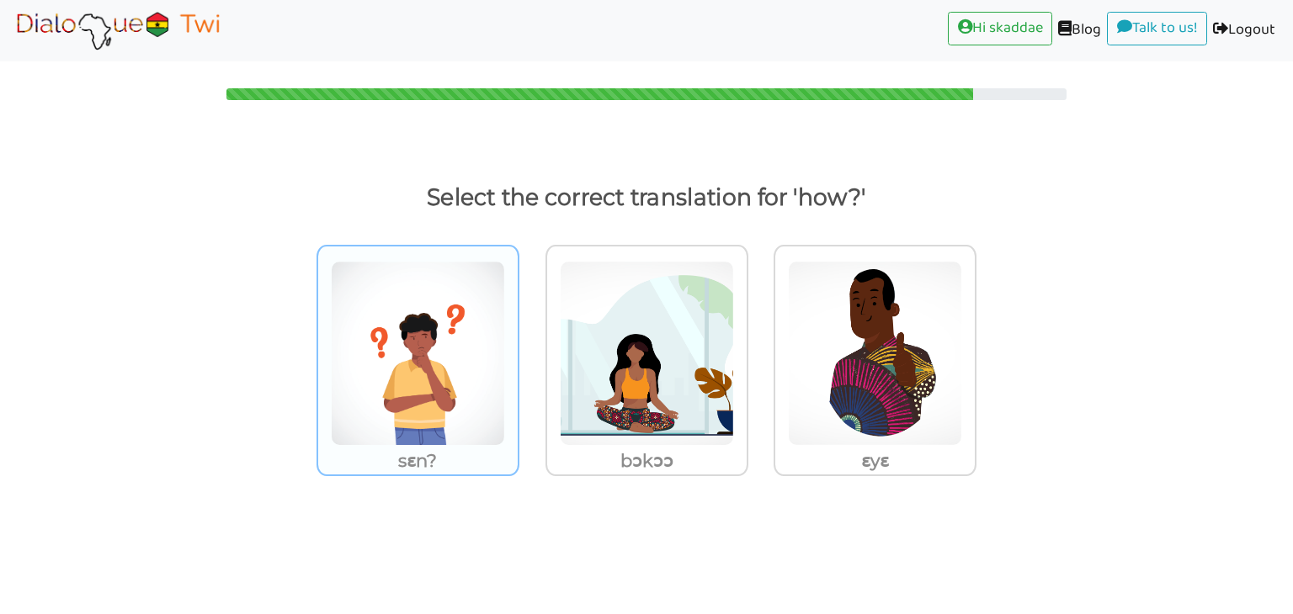
click at [465, 372] on img at bounding box center [418, 353] width 174 height 185
click at [518, 349] on input "sɛn?" at bounding box center [524, 343] width 13 height 13
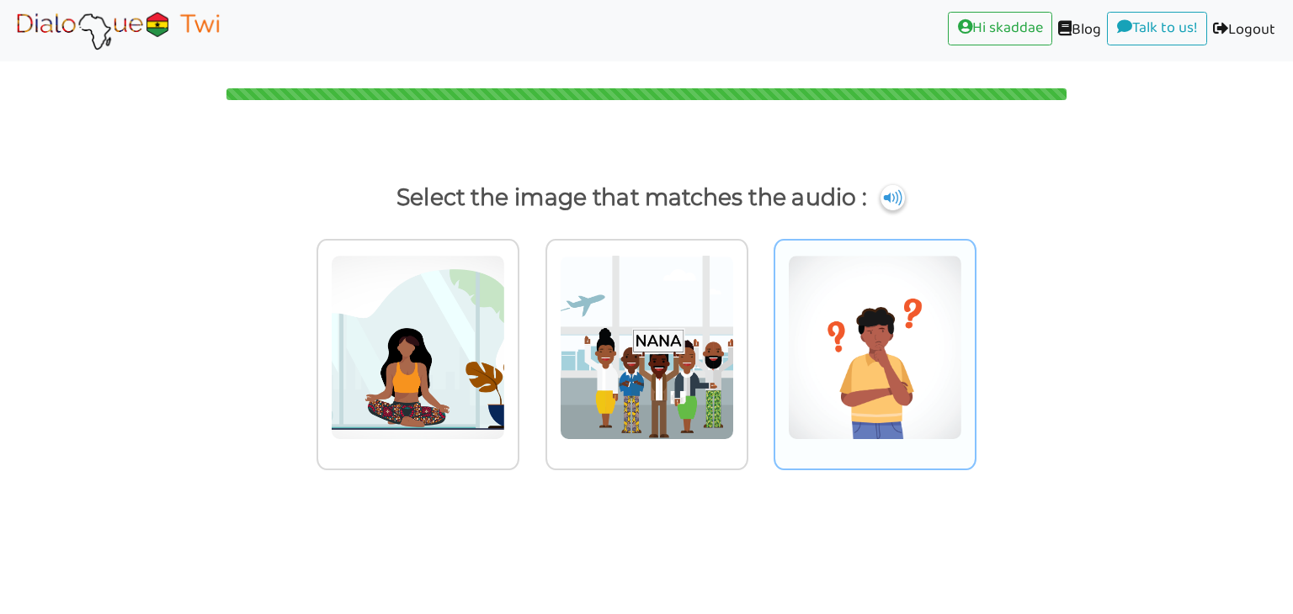
click at [885, 418] on img at bounding box center [875, 347] width 174 height 185
click at [975, 343] on input "radio" at bounding box center [981, 337] width 13 height 13
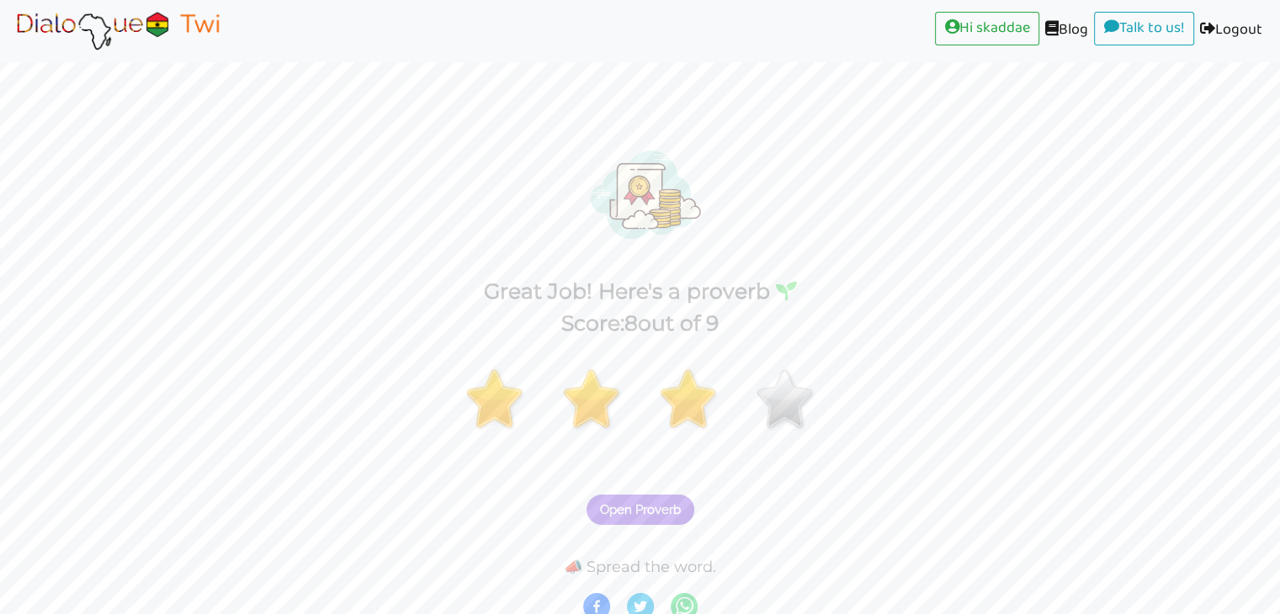
click at [622, 507] on span "Open Proverb" at bounding box center [640, 509] width 81 height 15
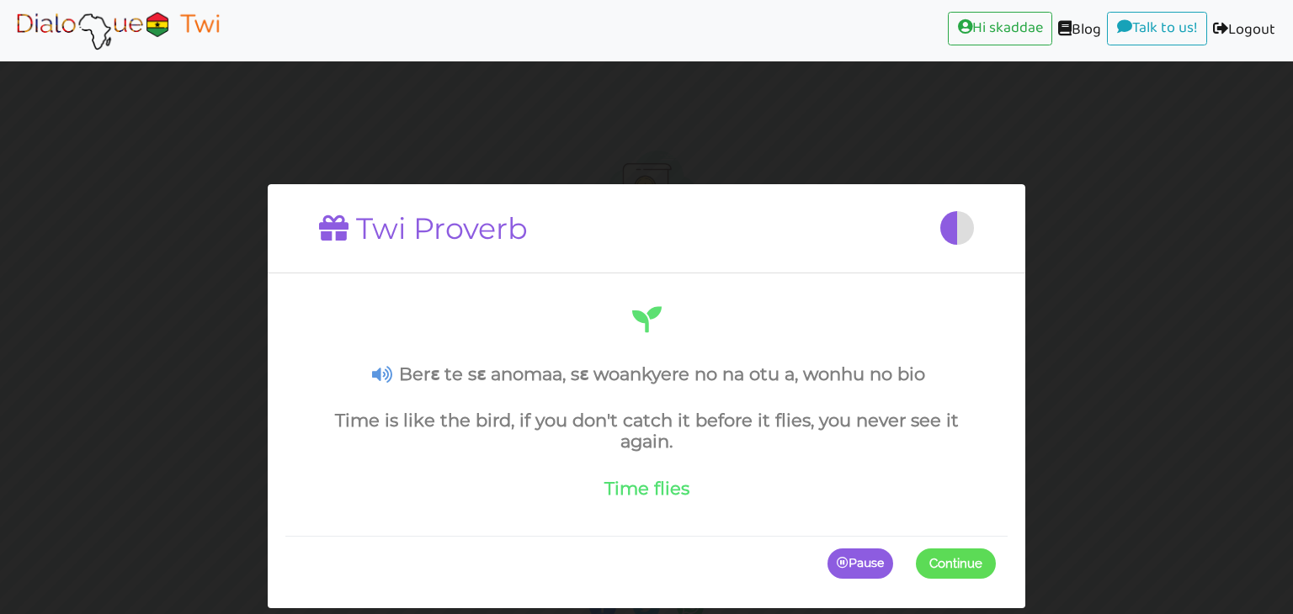
click at [379, 371] on icon at bounding box center [382, 375] width 20 height 18
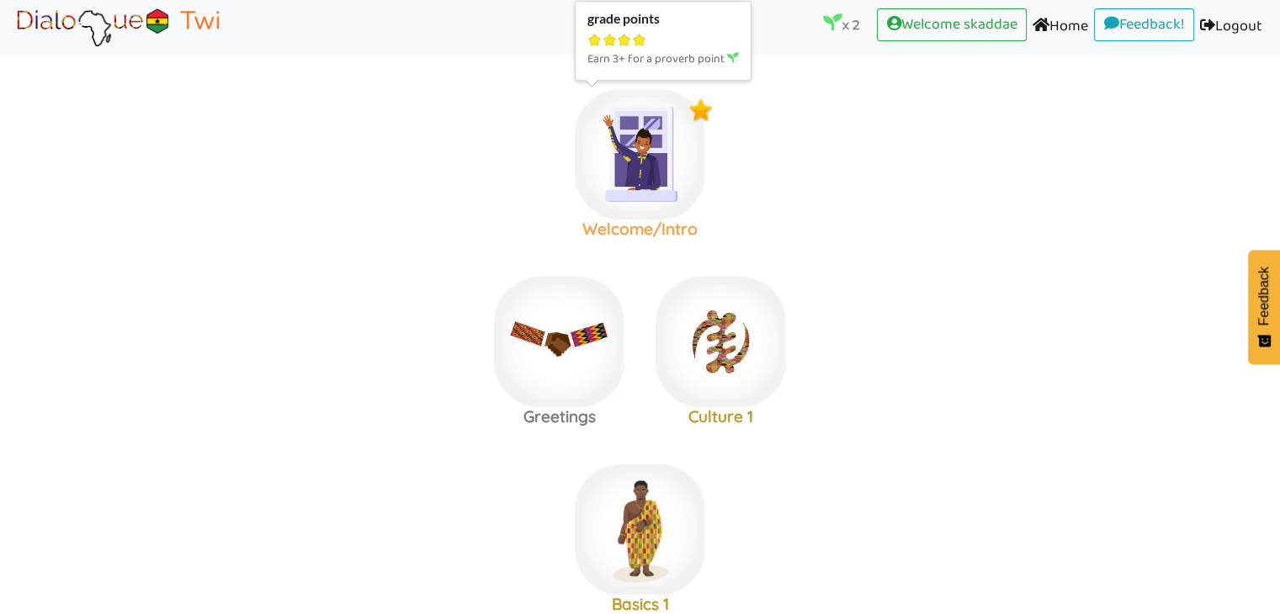
click at [608, 151] on img at bounding box center [640, 154] width 130 height 130
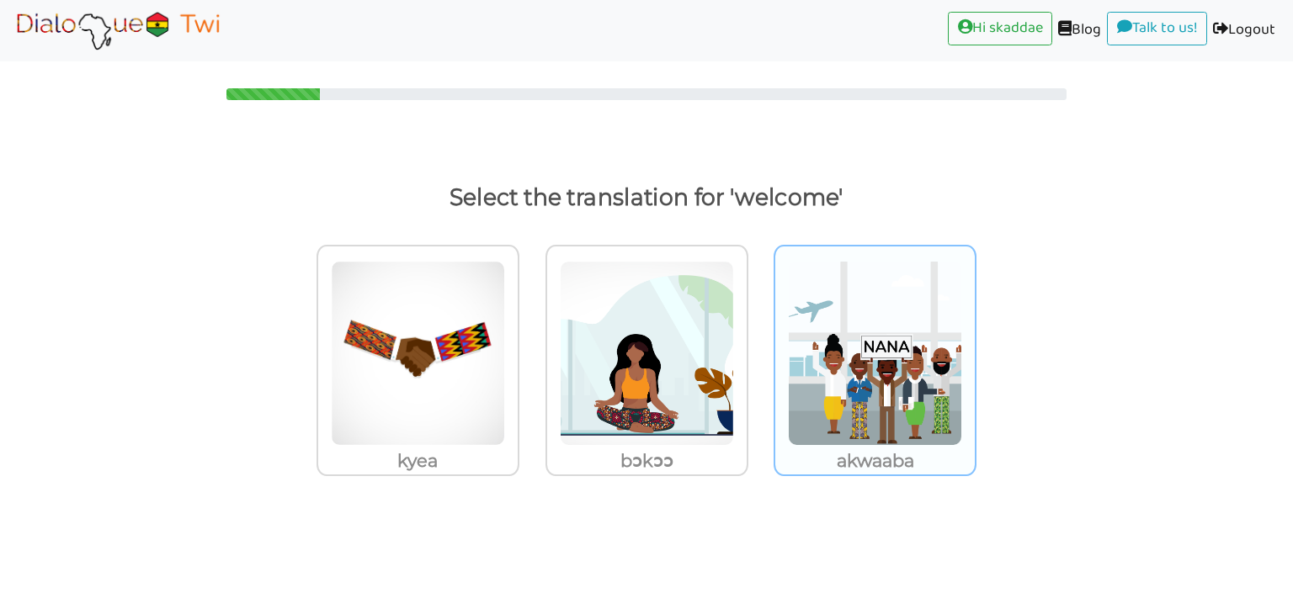
click at [858, 347] on img at bounding box center [875, 353] width 174 height 185
click at [975, 347] on input "akwaaba" at bounding box center [981, 343] width 13 height 13
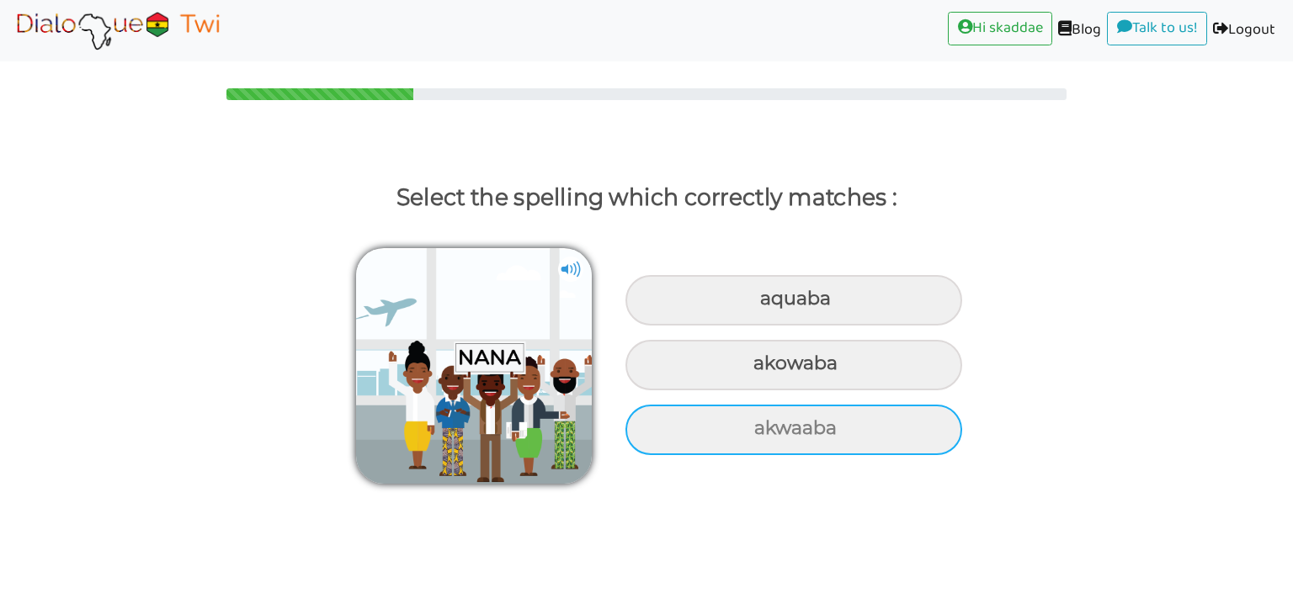
click at [775, 432] on div "akwaaba" at bounding box center [793, 430] width 337 height 50
click at [762, 432] on input "akwaaba" at bounding box center [756, 428] width 11 height 11
radio input "true"
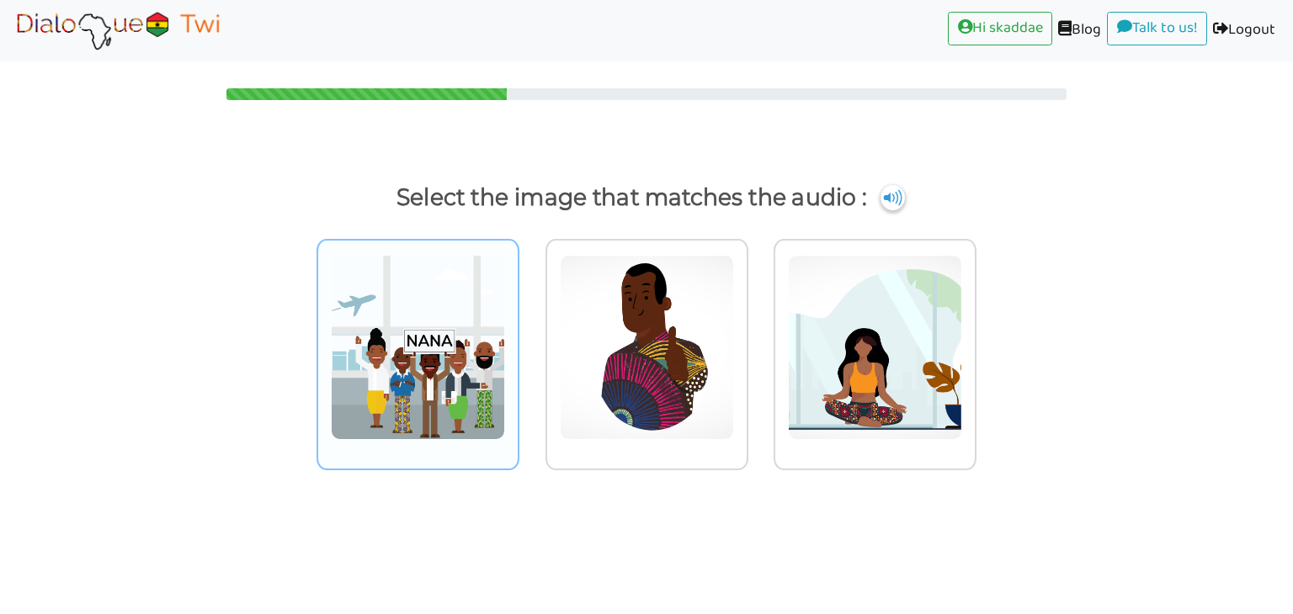
click at [428, 351] on img at bounding box center [418, 347] width 174 height 185
click at [518, 343] on input "radio" at bounding box center [524, 337] width 13 height 13
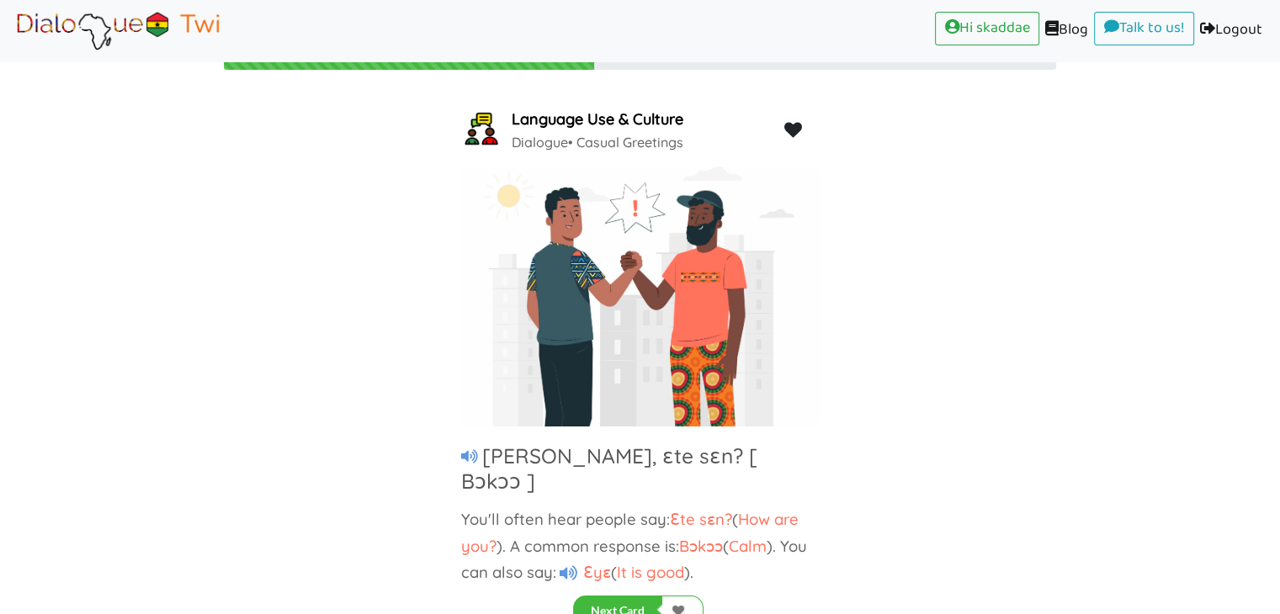
scroll to position [42, 0]
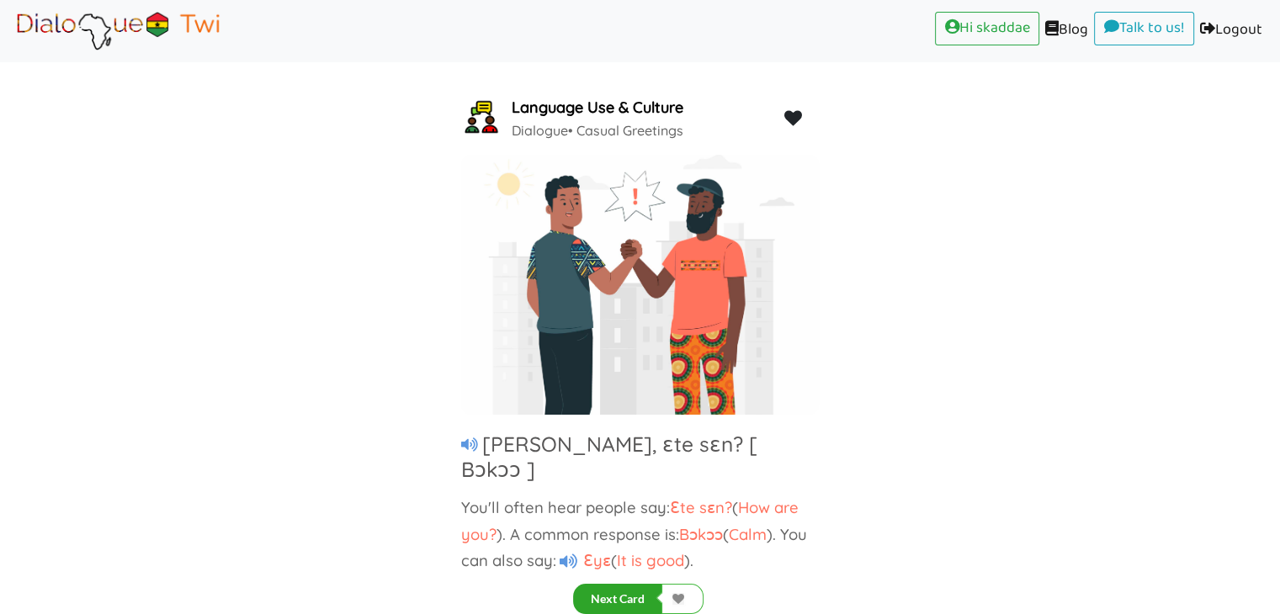
click at [609, 591] on button "Next Card" at bounding box center [617, 599] width 89 height 30
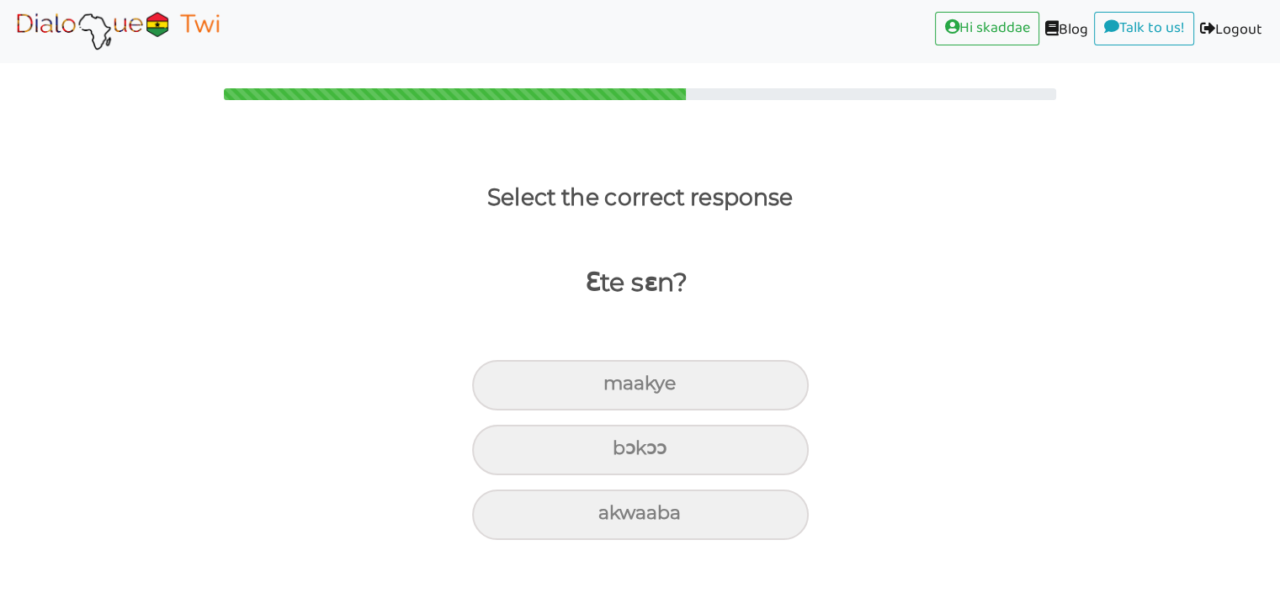
scroll to position [0, 0]
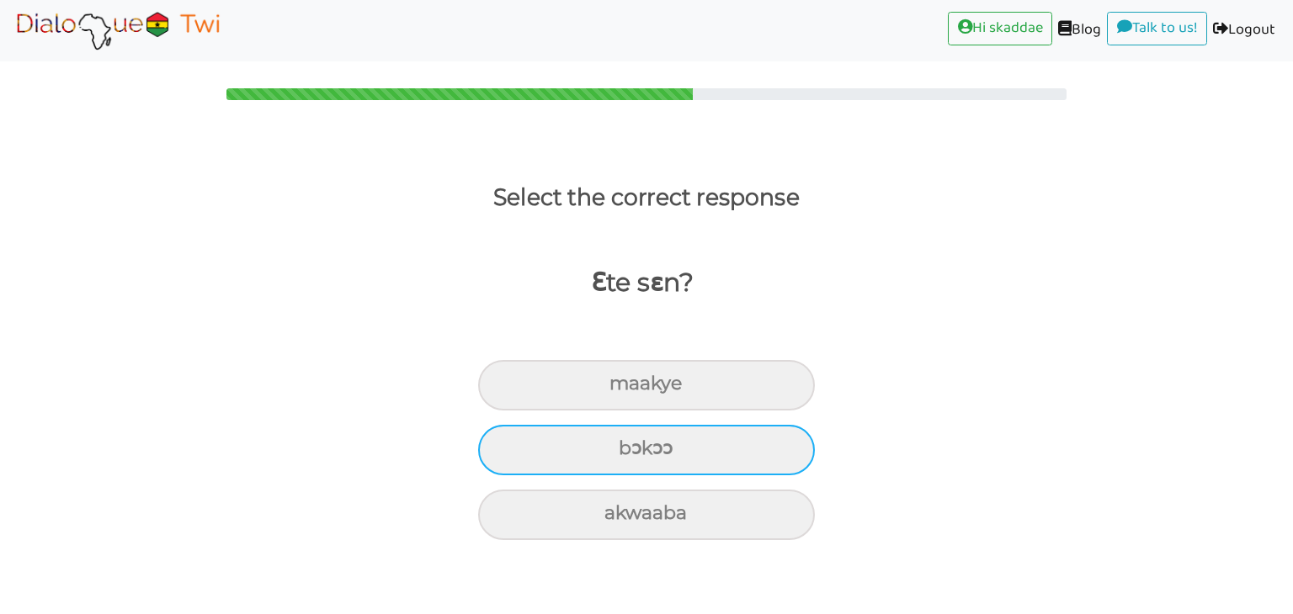
click at [672, 440] on div "bɔkɔɔ" at bounding box center [646, 450] width 337 height 50
click at [631, 444] on input "bɔkɔɔ" at bounding box center [625, 449] width 11 height 11
radio input "true"
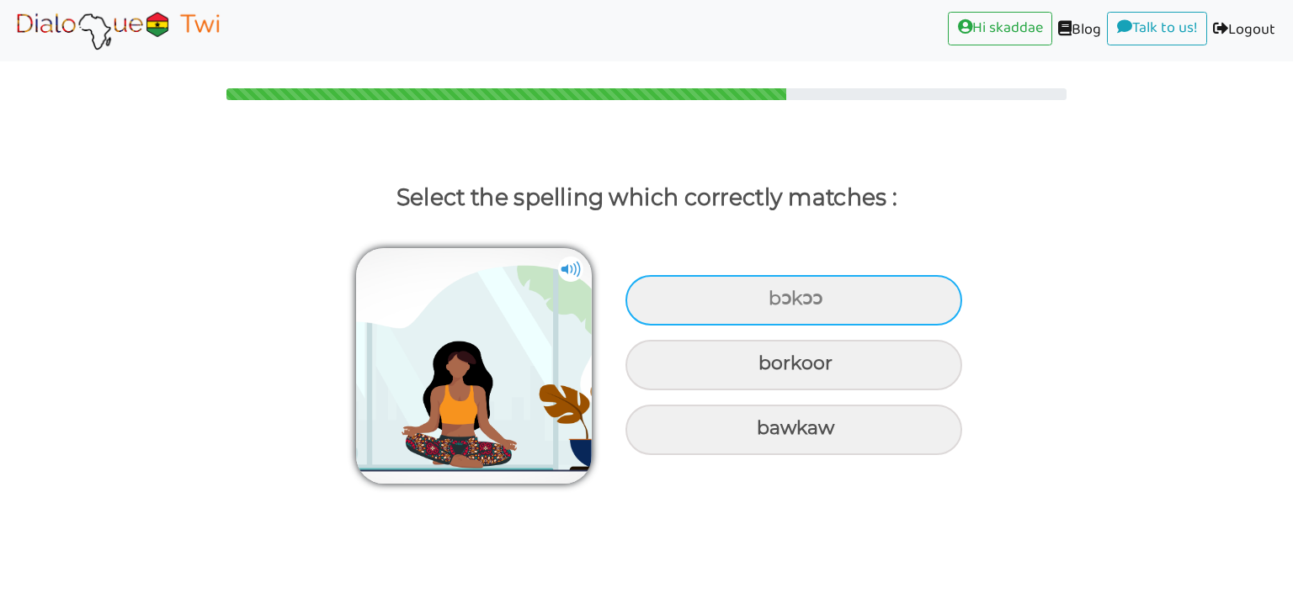
click at [720, 301] on div "bɔkɔɔ" at bounding box center [793, 300] width 337 height 50
click at [765, 301] on input "bɔkɔɔ" at bounding box center [770, 299] width 11 height 11
radio input "true"
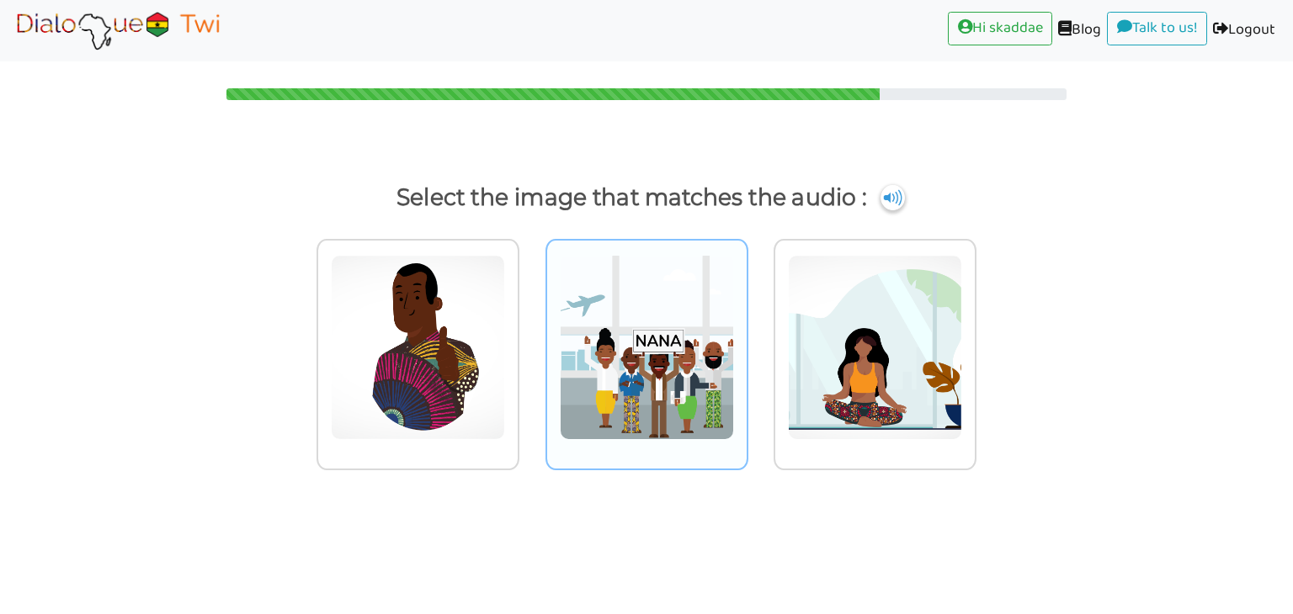
click at [623, 385] on img at bounding box center [647, 347] width 174 height 185
click at [747, 343] on input "radio" at bounding box center [753, 337] width 13 height 13
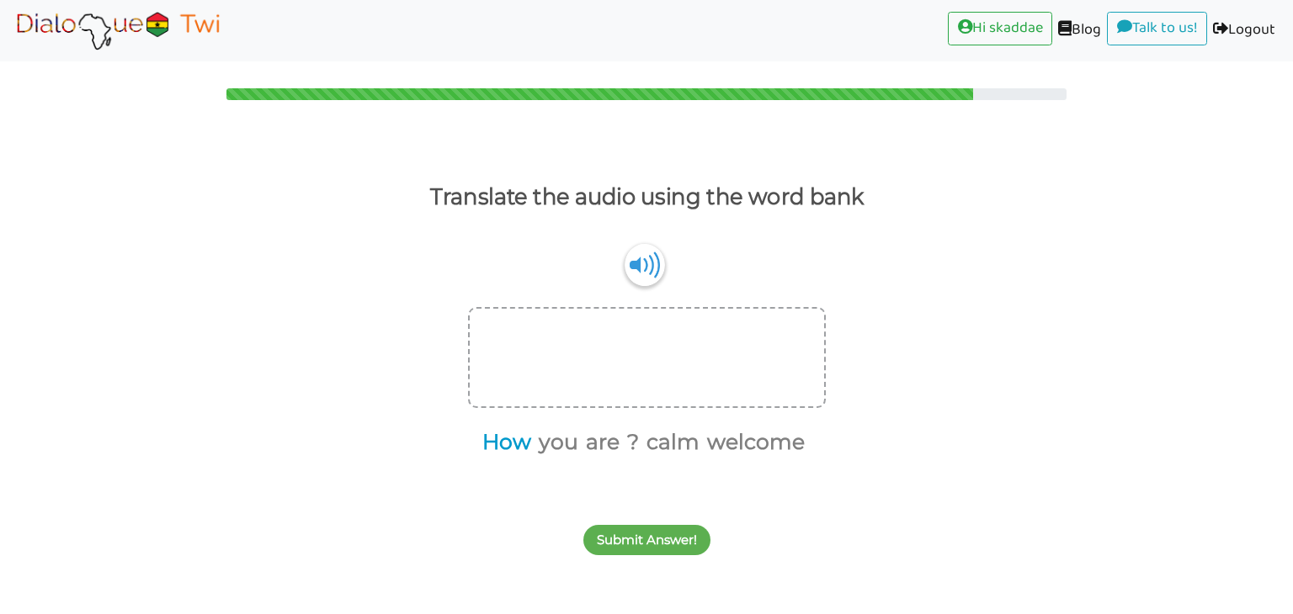
click at [496, 440] on button "How" at bounding box center [503, 443] width 55 height 32
click at [576, 438] on button "are" at bounding box center [571, 443] width 40 height 32
click at [534, 444] on button "you" at bounding box center [547, 443] width 45 height 32
click at [563, 447] on button "?" at bounding box center [558, 443] width 18 height 32
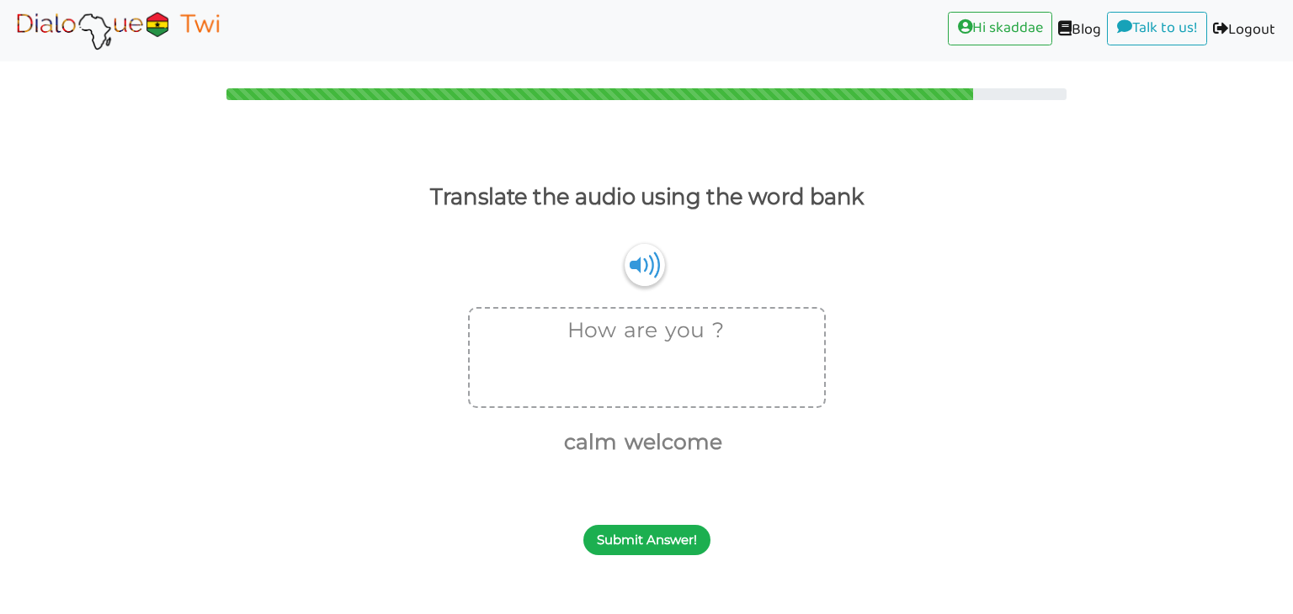
click at [650, 539] on button "Submit Answer!" at bounding box center [646, 540] width 127 height 30
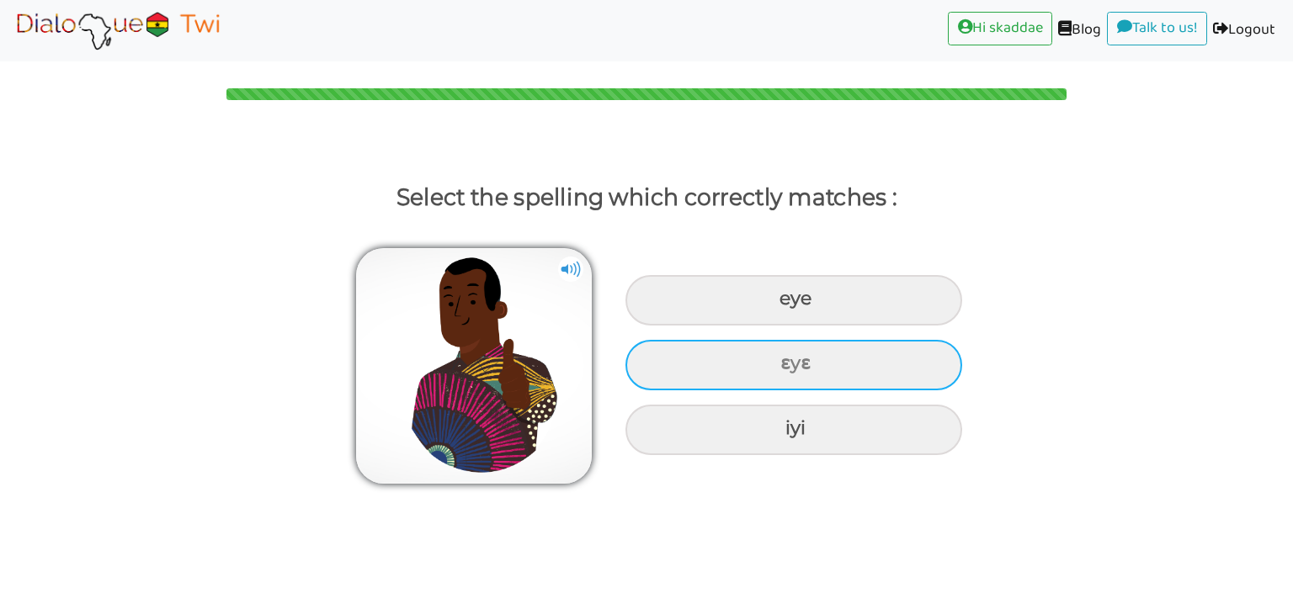
click at [761, 362] on div "ɛyɛ" at bounding box center [793, 365] width 337 height 50
click at [777, 362] on input "ɛyɛ" at bounding box center [782, 364] width 11 height 11
radio input "true"
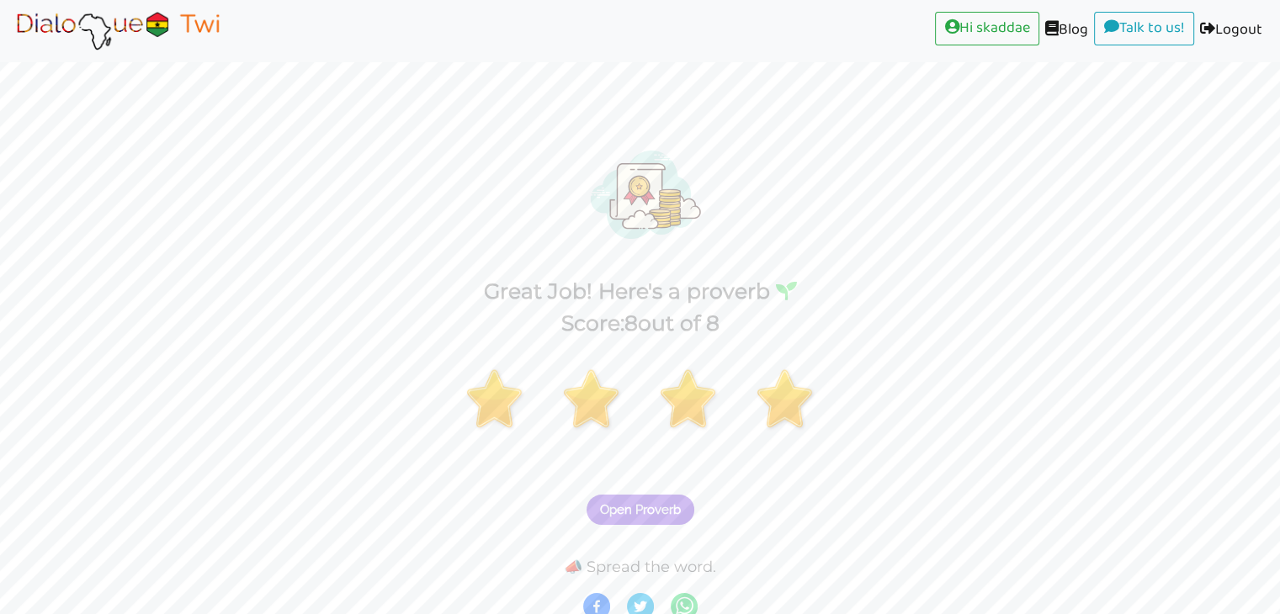
click at [669, 492] on div "Open Proverb" at bounding box center [640, 500] width 1280 height 66
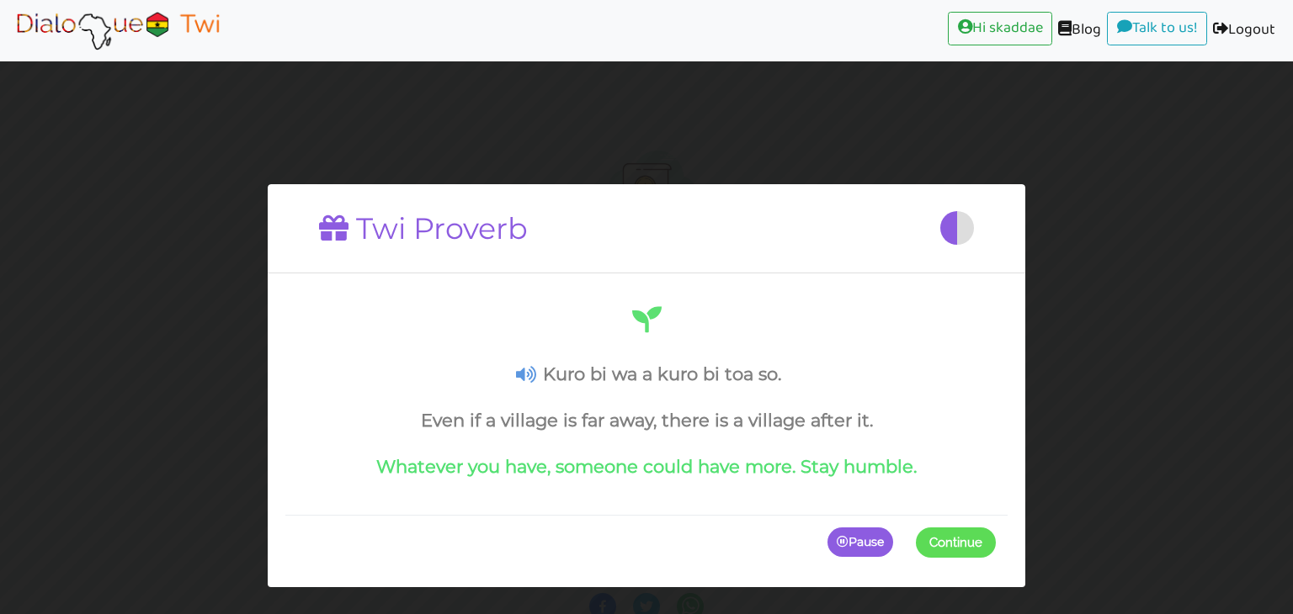
click at [529, 362] on div "Kuro bi wa a kuro bi toa so. Even if a village is far away, there is a village …" at bounding box center [646, 390] width 699 height 175
click at [949, 539] on span "Continue" at bounding box center [955, 542] width 53 height 15
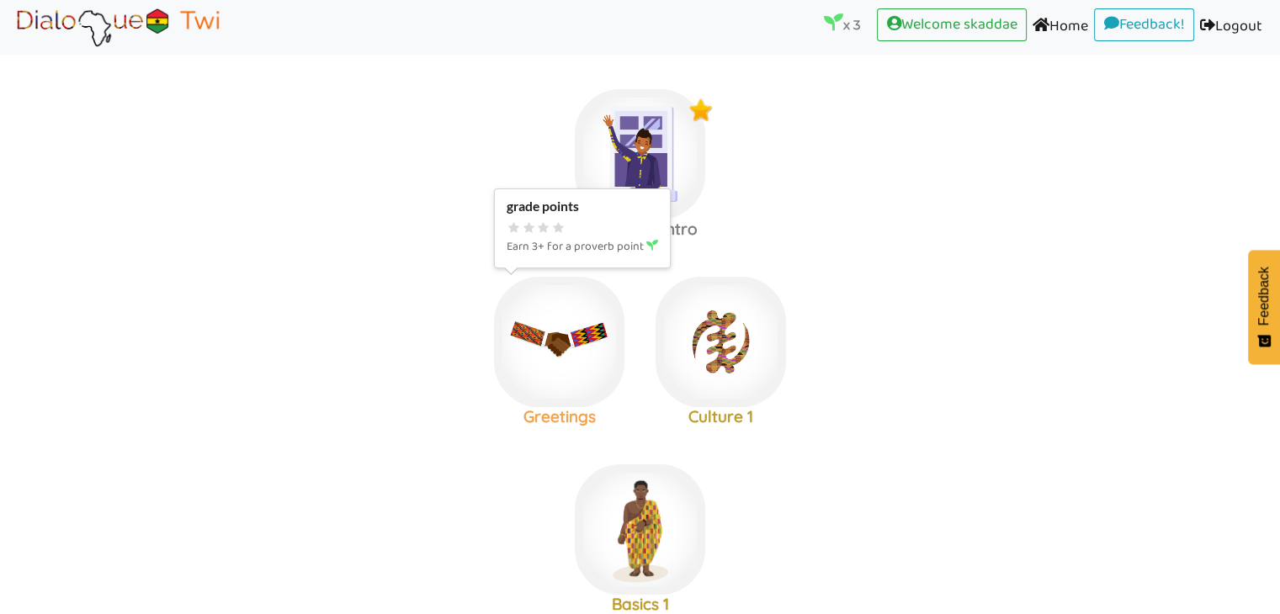
click at [568, 358] on img at bounding box center [559, 342] width 130 height 130
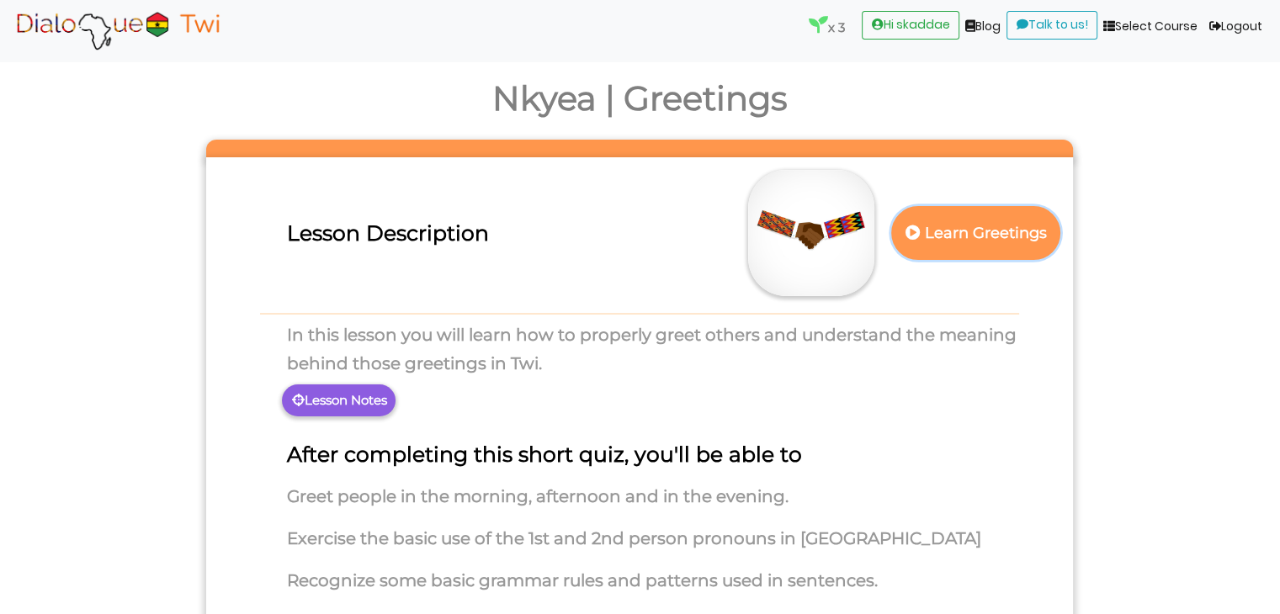
click at [955, 236] on p "Learn Greetings" at bounding box center [976, 233] width 148 height 41
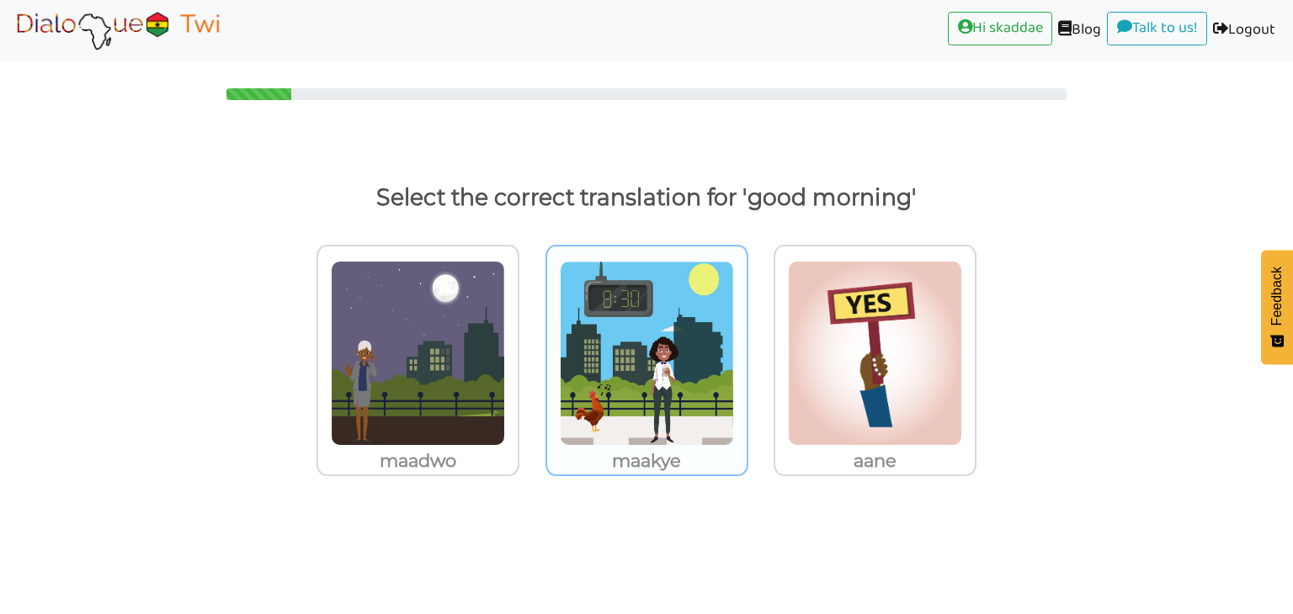
click at [646, 355] on img at bounding box center [647, 353] width 174 height 185
click at [747, 349] on input "maakye" at bounding box center [753, 343] width 13 height 13
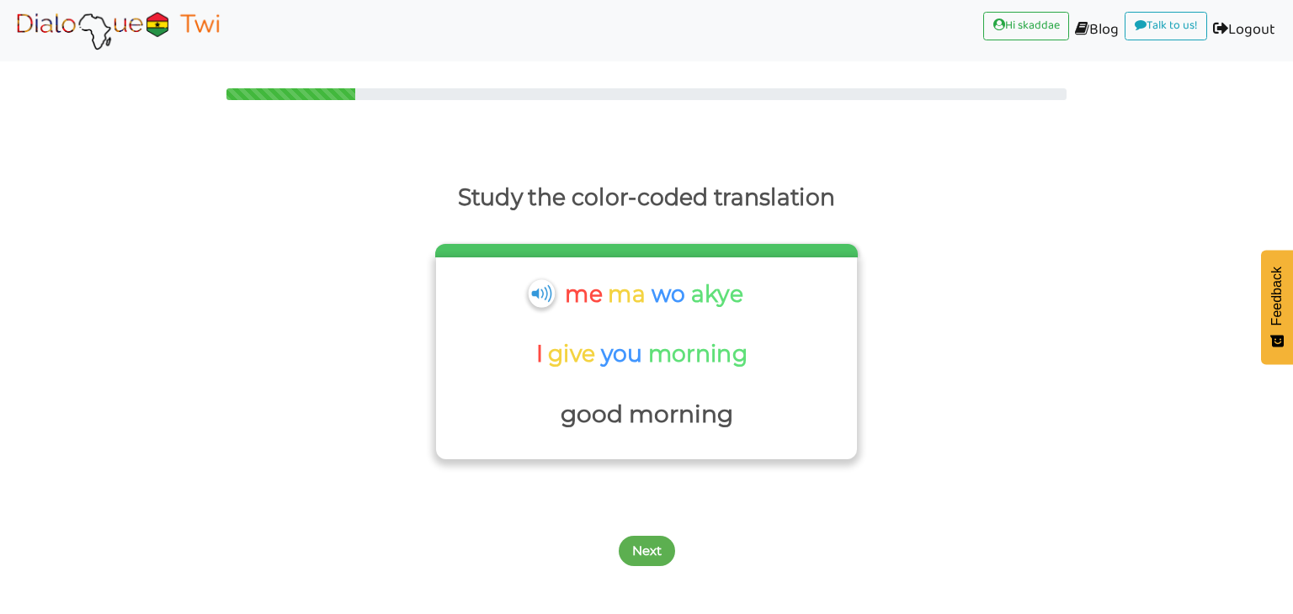
click at [534, 301] on img at bounding box center [541, 293] width 26 height 28
click at [630, 549] on button "Next" at bounding box center [647, 551] width 56 height 30
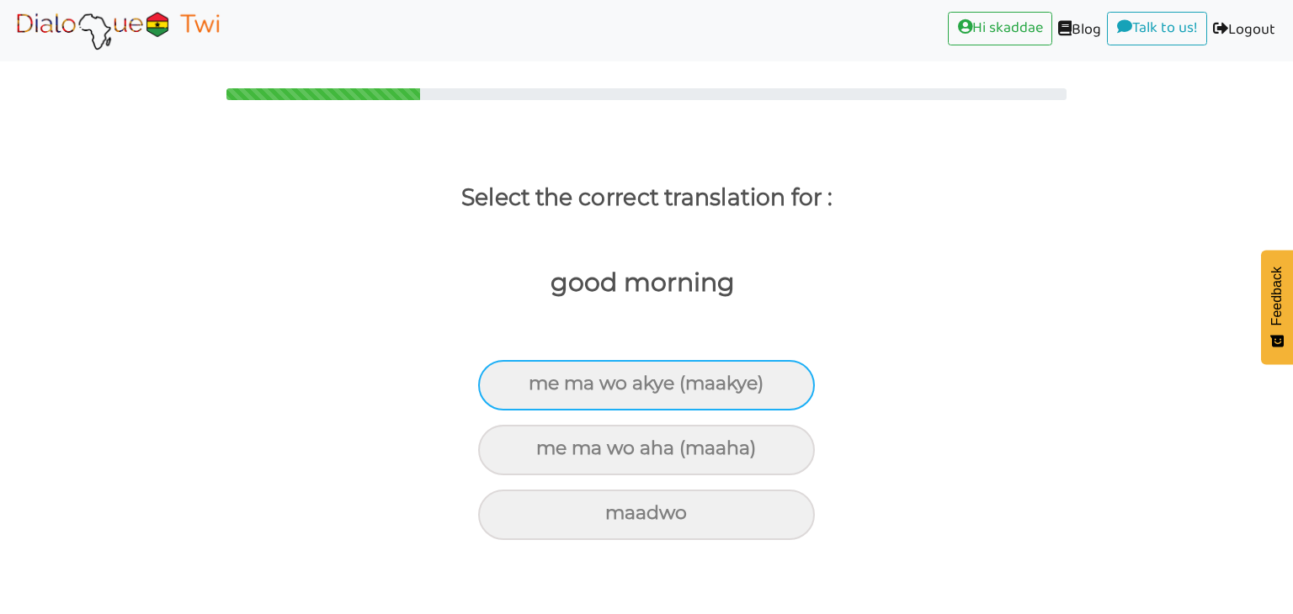
click at [633, 378] on div "me ma wo akye (maakye)" at bounding box center [646, 385] width 337 height 50
click at [541, 379] on input "me ma wo akye (maakye)" at bounding box center [535, 384] width 11 height 11
radio input "true"
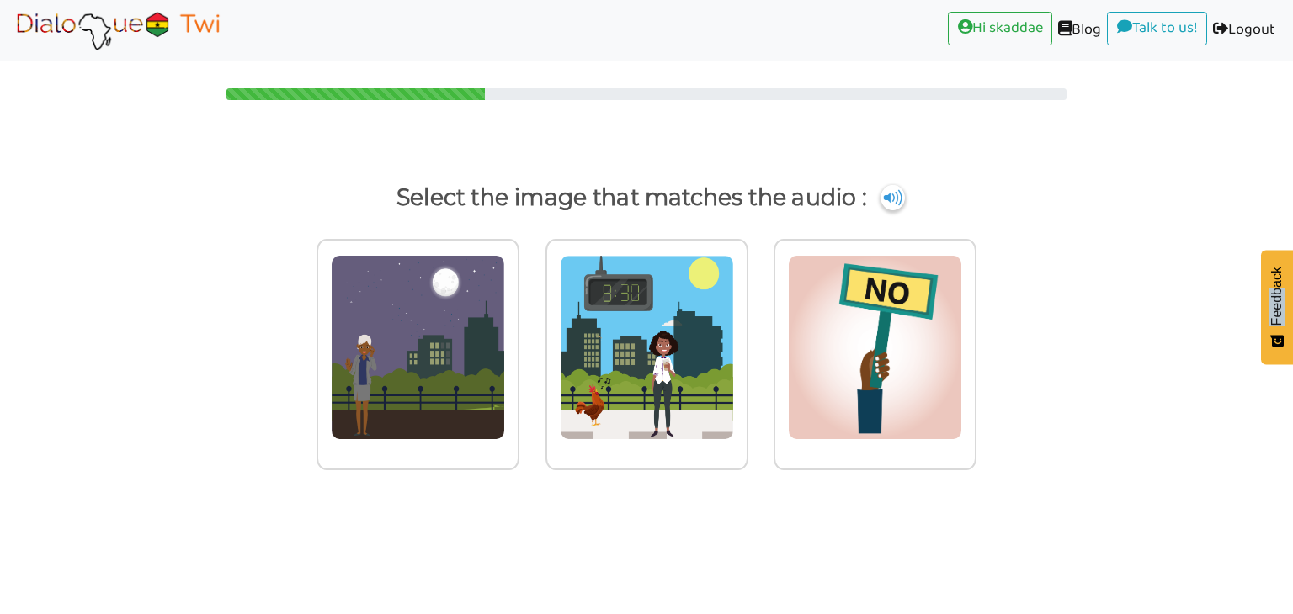
drag, startPoint x: 1292, startPoint y: 231, endPoint x: 1292, endPoint y: 290, distance: 59.8
click at [1292, 290] on body "Hi skaddae (current) Blog (current) Talk to us! (current) Logout (current) Sele…" at bounding box center [646, 307] width 1293 height 614
click at [1021, 178] on p "Select the image that matches the audio :" at bounding box center [646, 198] width 1228 height 40
click at [645, 341] on img at bounding box center [647, 347] width 174 height 185
click at [747, 341] on input "radio" at bounding box center [753, 337] width 13 height 13
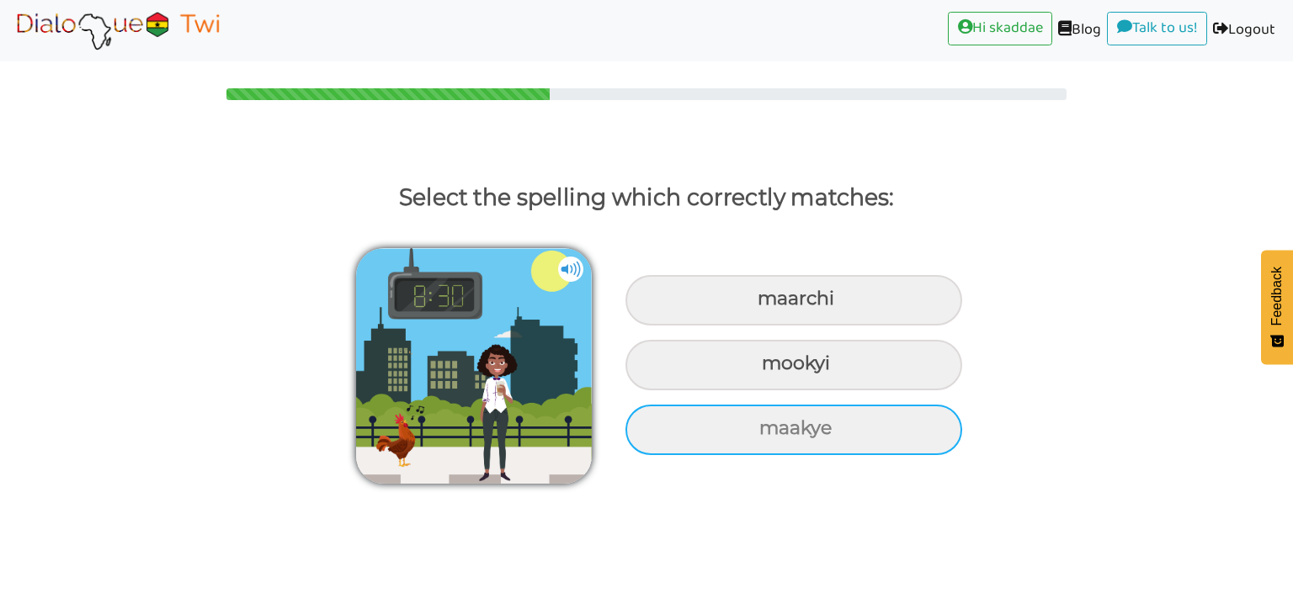
click at [765, 435] on div "maakye" at bounding box center [793, 430] width 337 height 50
click at [765, 434] on input "maakye" at bounding box center [761, 428] width 11 height 11
radio input "true"
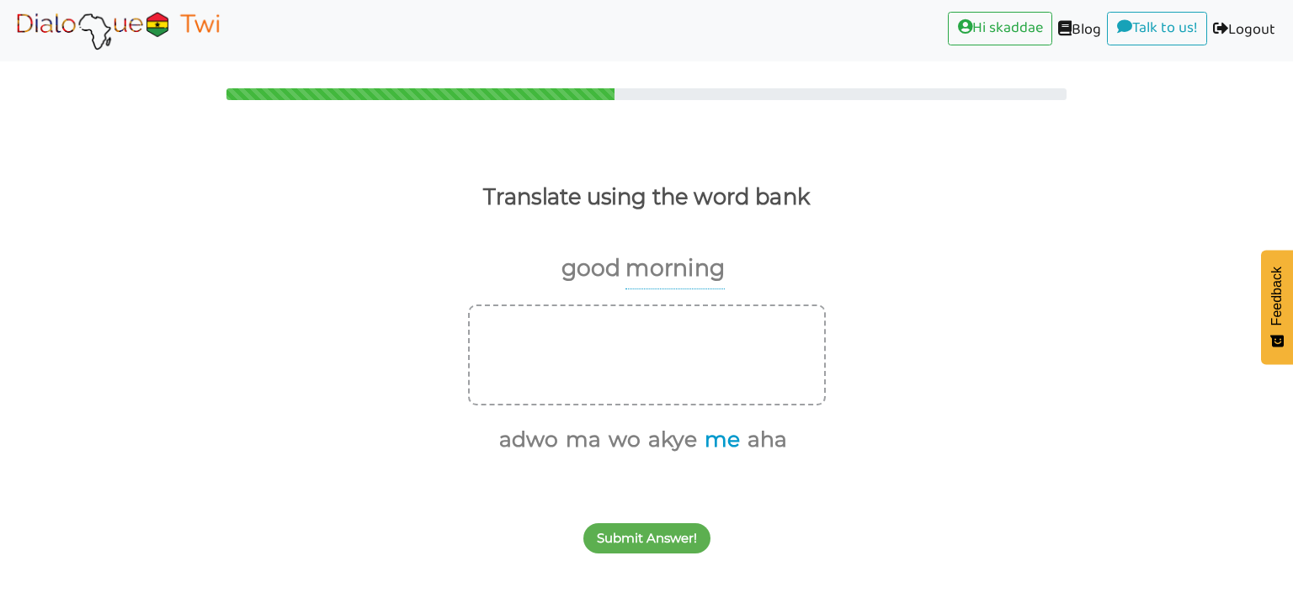
click at [709, 442] on button "me" at bounding box center [719, 440] width 41 height 32
click at [611, 438] on button "ma" at bounding box center [602, 440] width 41 height 32
click at [624, 438] on button "wo" at bounding box center [622, 440] width 38 height 32
click at [640, 441] on button "akye" at bounding box center [650, 440] width 55 height 32
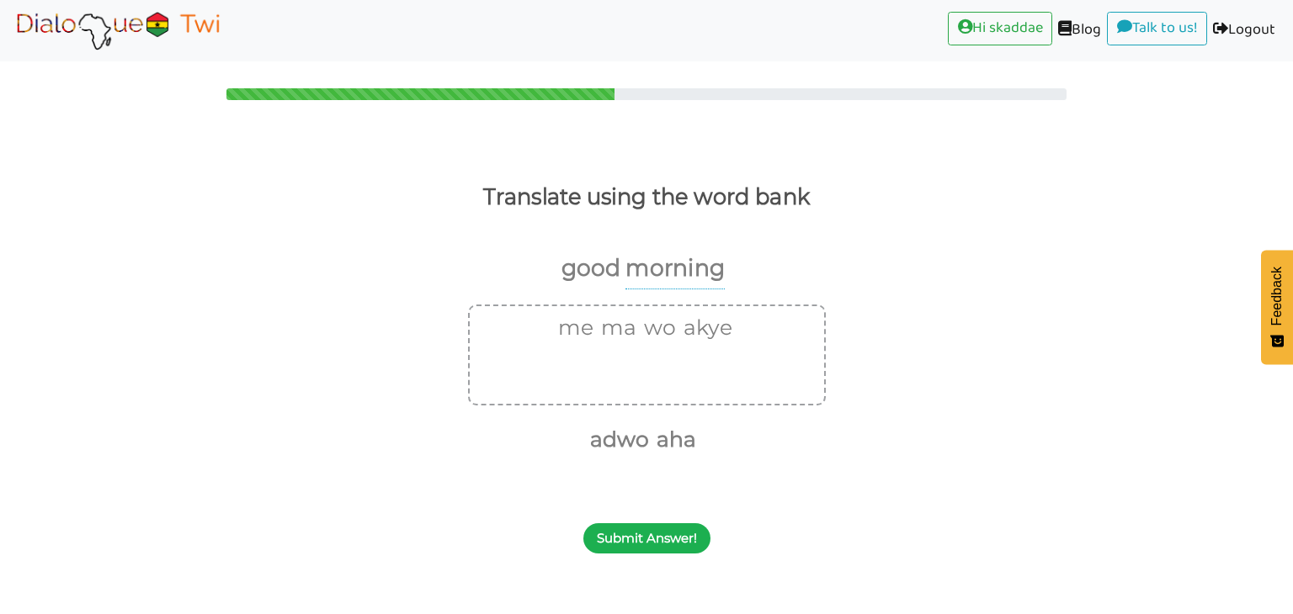
click at [637, 537] on button "Submit Answer!" at bounding box center [646, 538] width 127 height 30
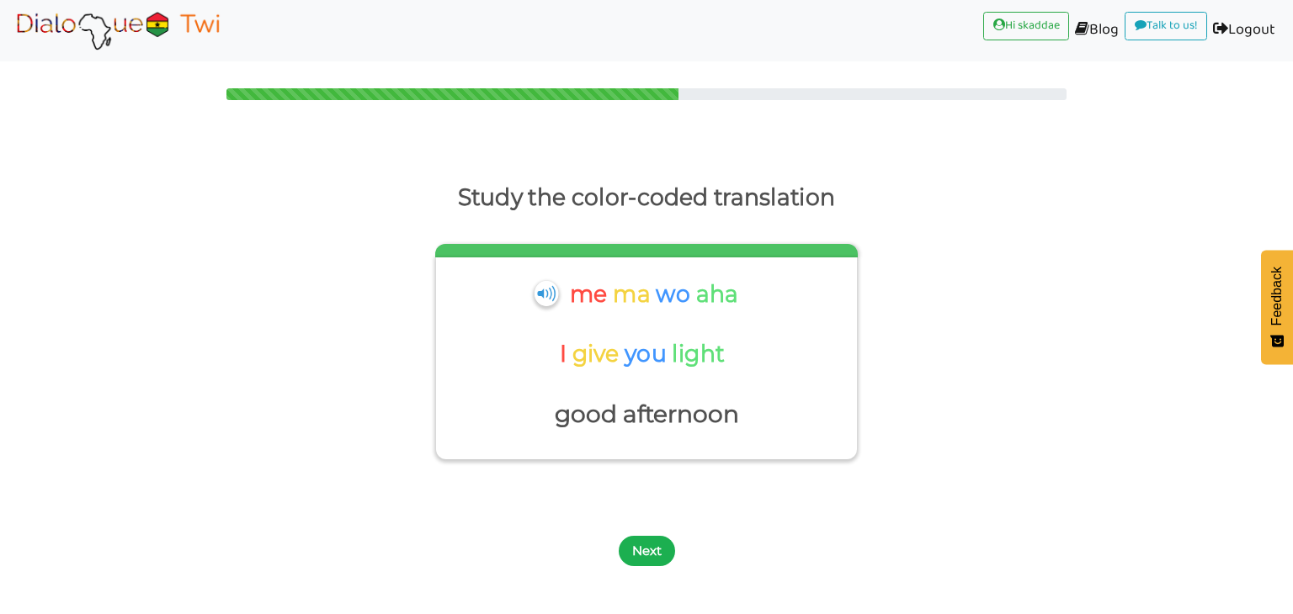
click at [639, 558] on button "Next" at bounding box center [647, 551] width 56 height 30
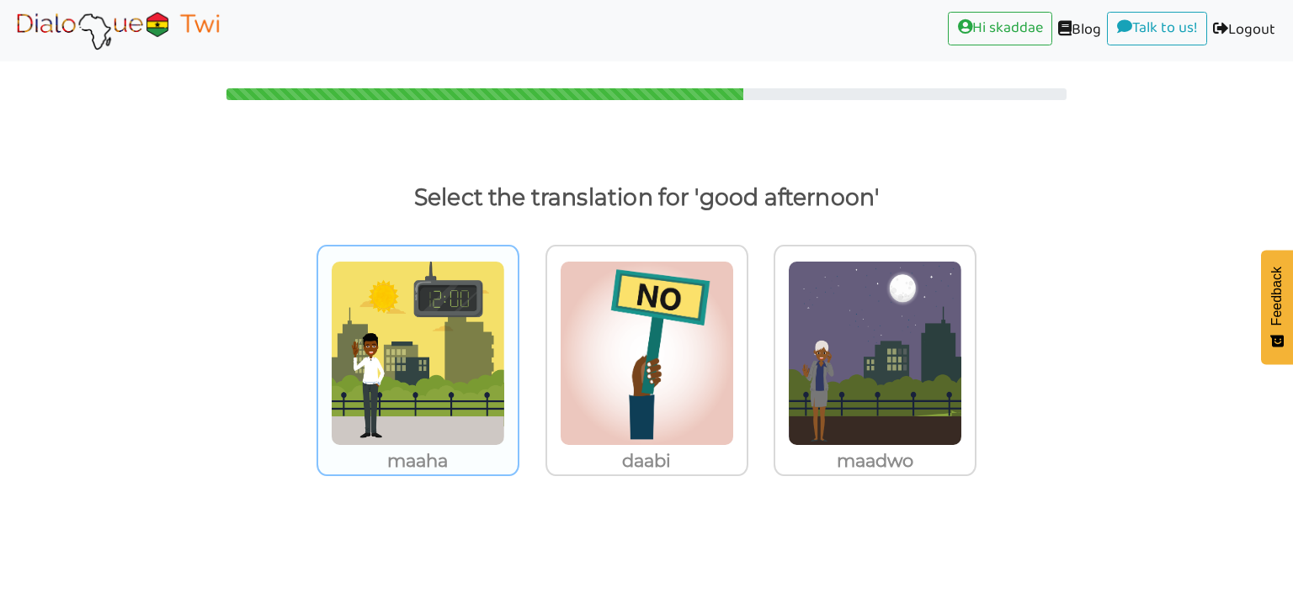
click at [431, 402] on img at bounding box center [418, 353] width 174 height 185
click at [518, 349] on input "maaha" at bounding box center [524, 343] width 13 height 13
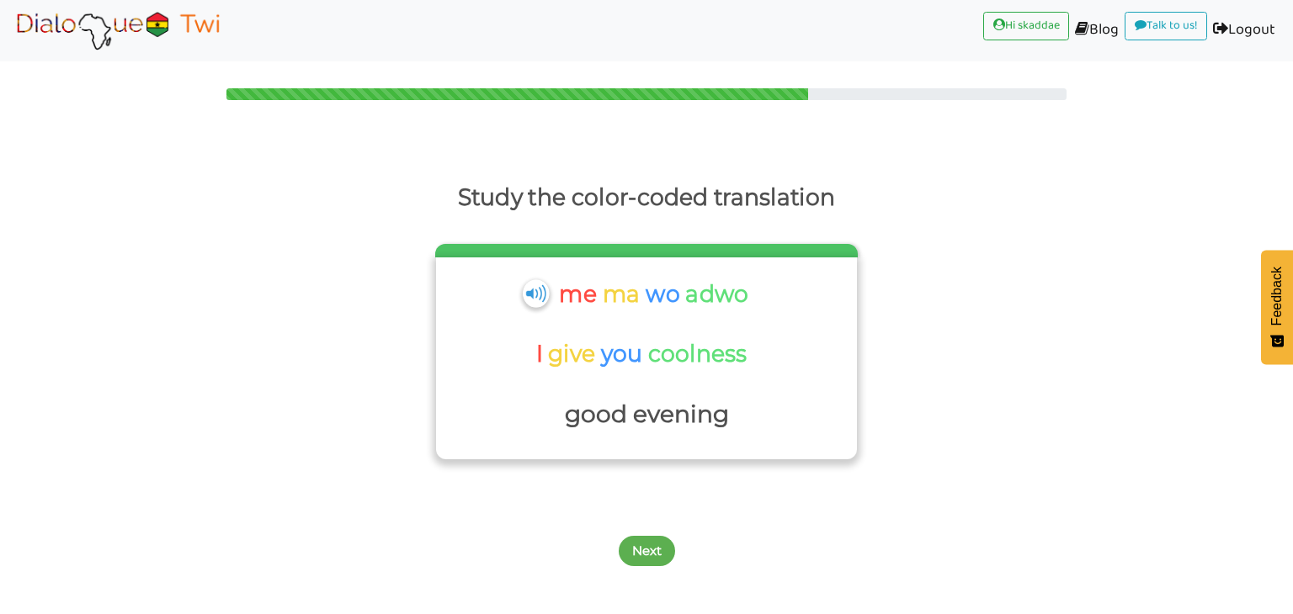
click at [529, 300] on img at bounding box center [536, 293] width 26 height 28
click at [632, 552] on button "Next" at bounding box center [647, 551] width 56 height 30
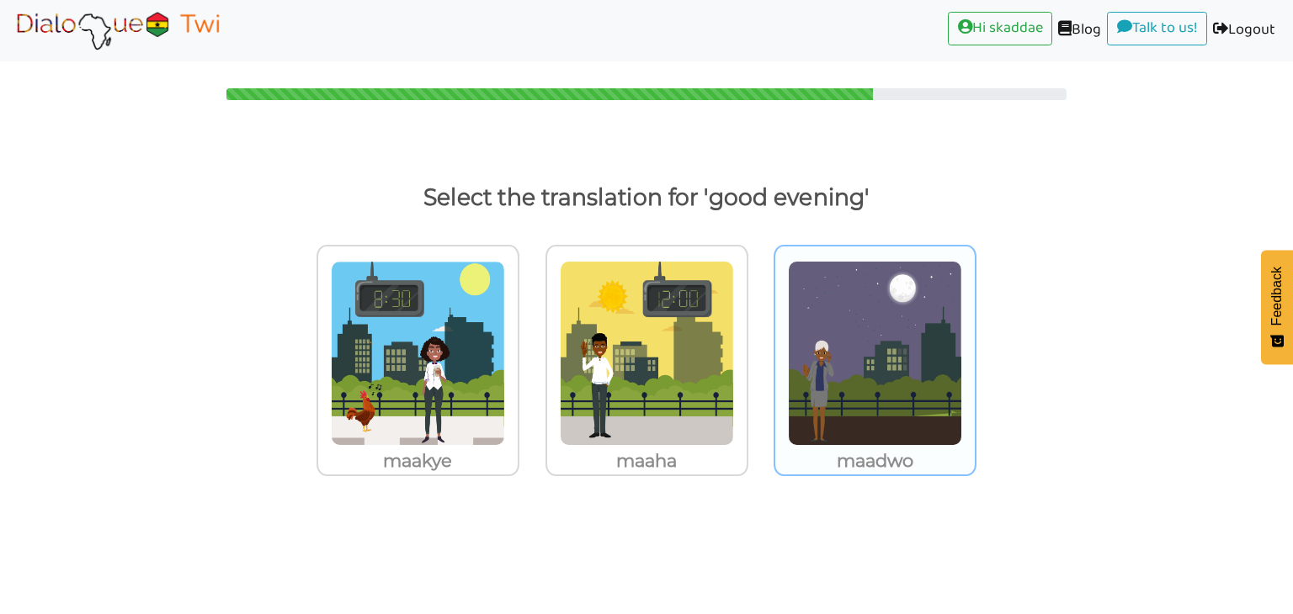
click at [854, 406] on img at bounding box center [875, 353] width 174 height 185
click at [975, 349] on input "maadwo" at bounding box center [981, 343] width 13 height 13
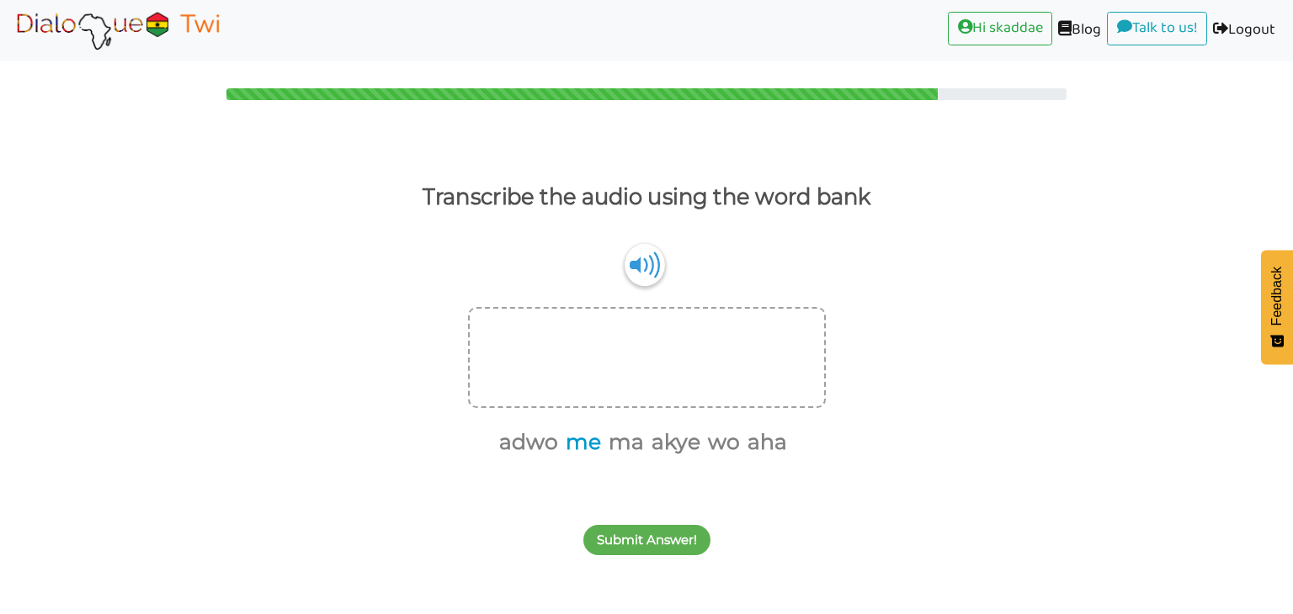
click at [591, 444] on button "me" at bounding box center [580, 443] width 41 height 32
click at [603, 444] on button "ma" at bounding box center [602, 443] width 41 height 32
click at [677, 445] on button "wo" at bounding box center [678, 443] width 38 height 32
click at [646, 445] on button "akye" at bounding box center [650, 443] width 55 height 32
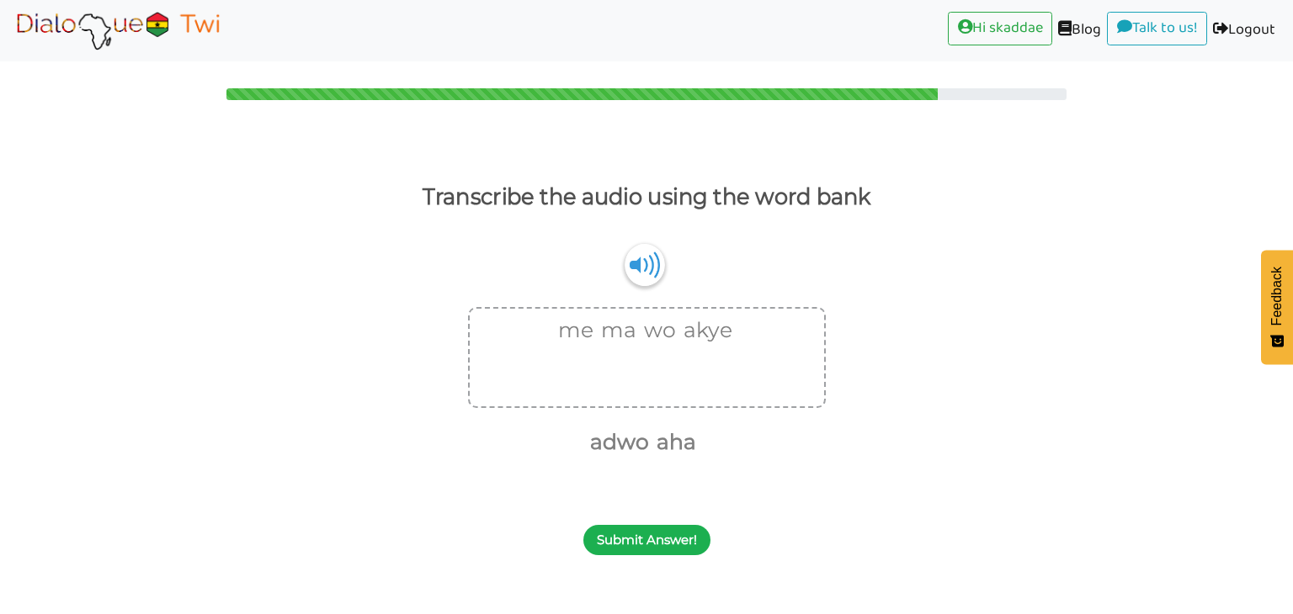
click at [635, 539] on button "Submit Answer!" at bounding box center [646, 540] width 127 height 30
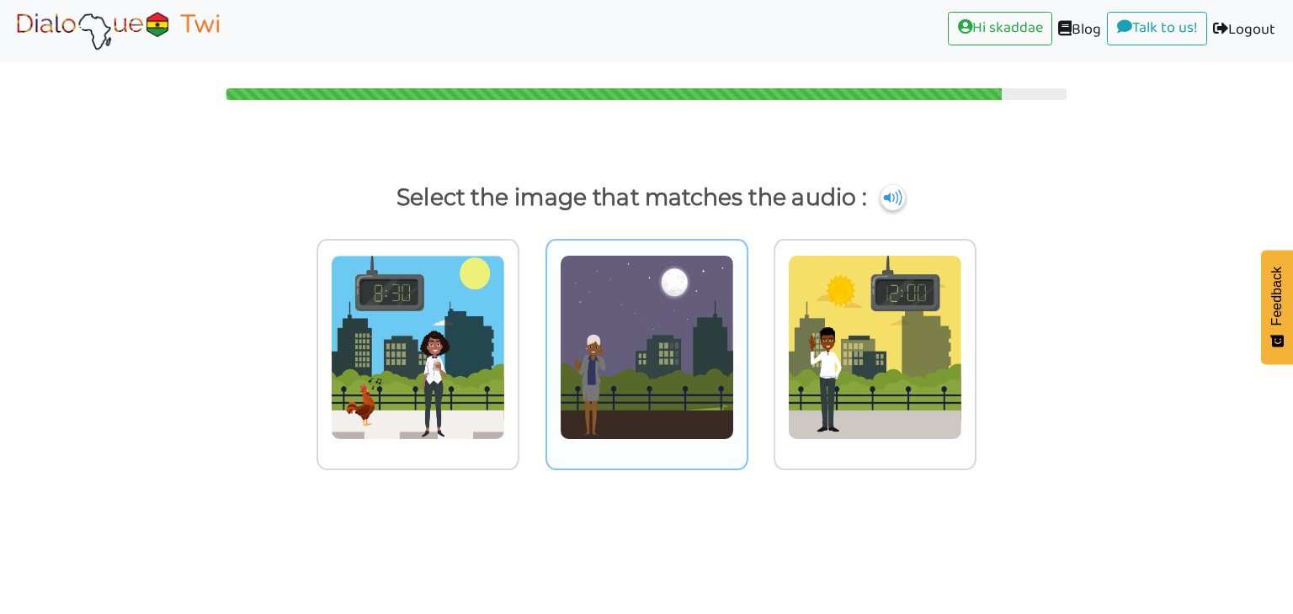
click at [667, 377] on img at bounding box center [647, 347] width 174 height 185
click at [747, 343] on input "radio" at bounding box center [753, 337] width 13 height 13
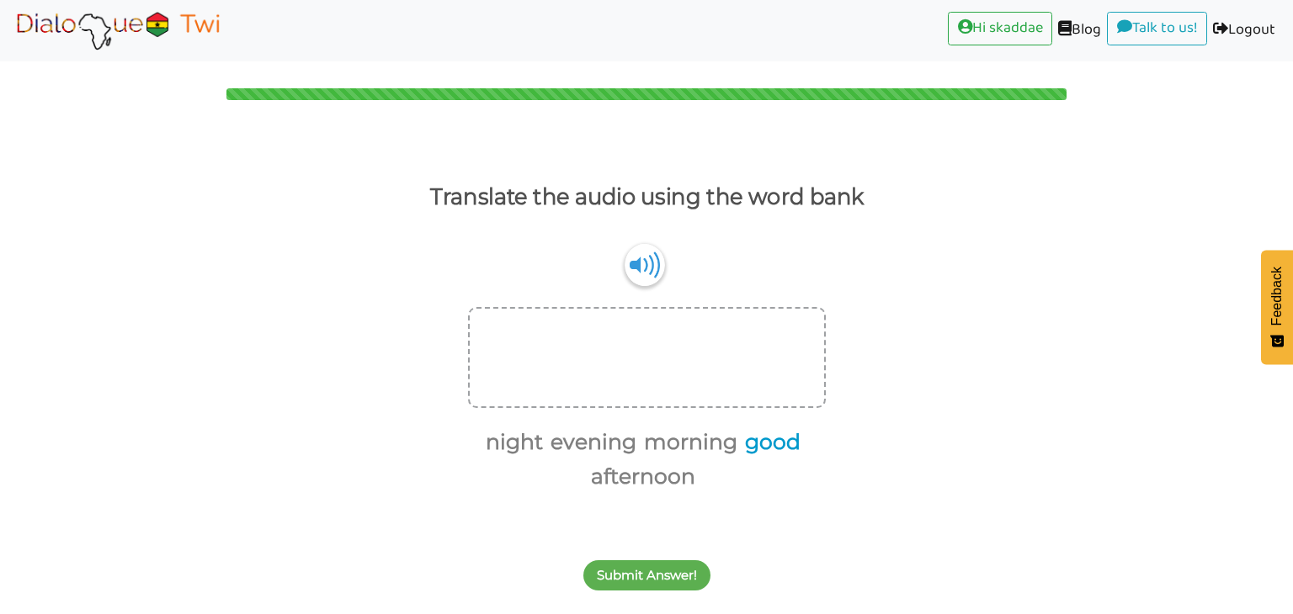
click at [749, 443] on button "good" at bounding box center [769, 443] width 61 height 32
click at [703, 443] on button "morning" at bounding box center [719, 443] width 99 height 32
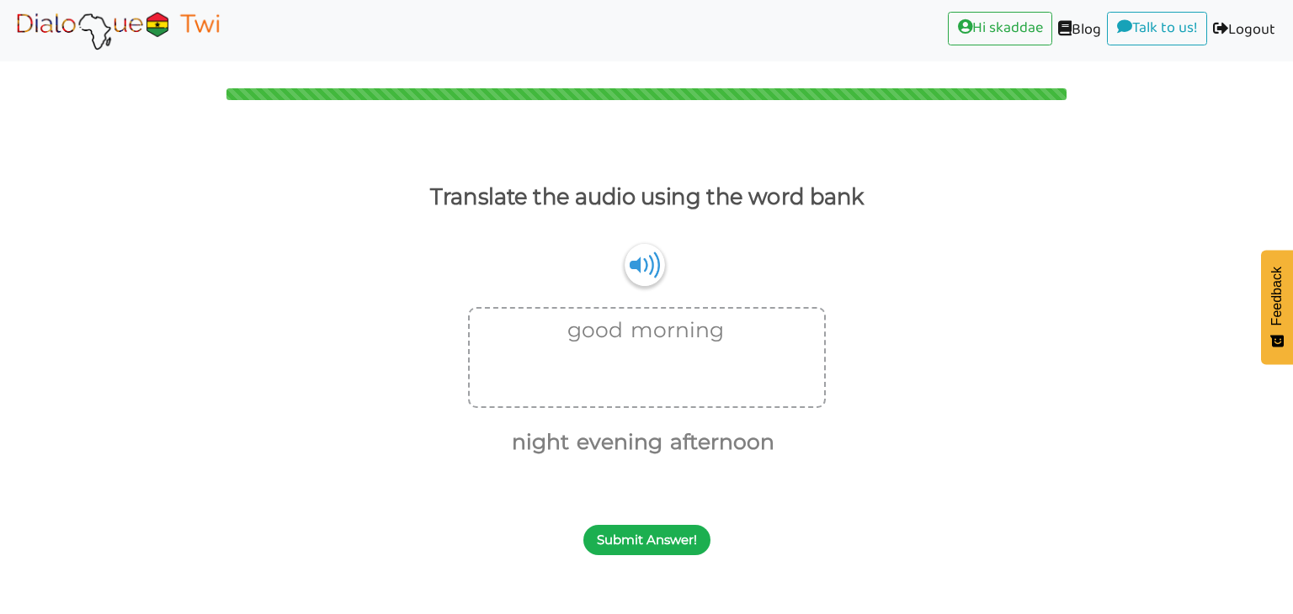
click at [623, 546] on button "Submit Answer!" at bounding box center [646, 540] width 127 height 30
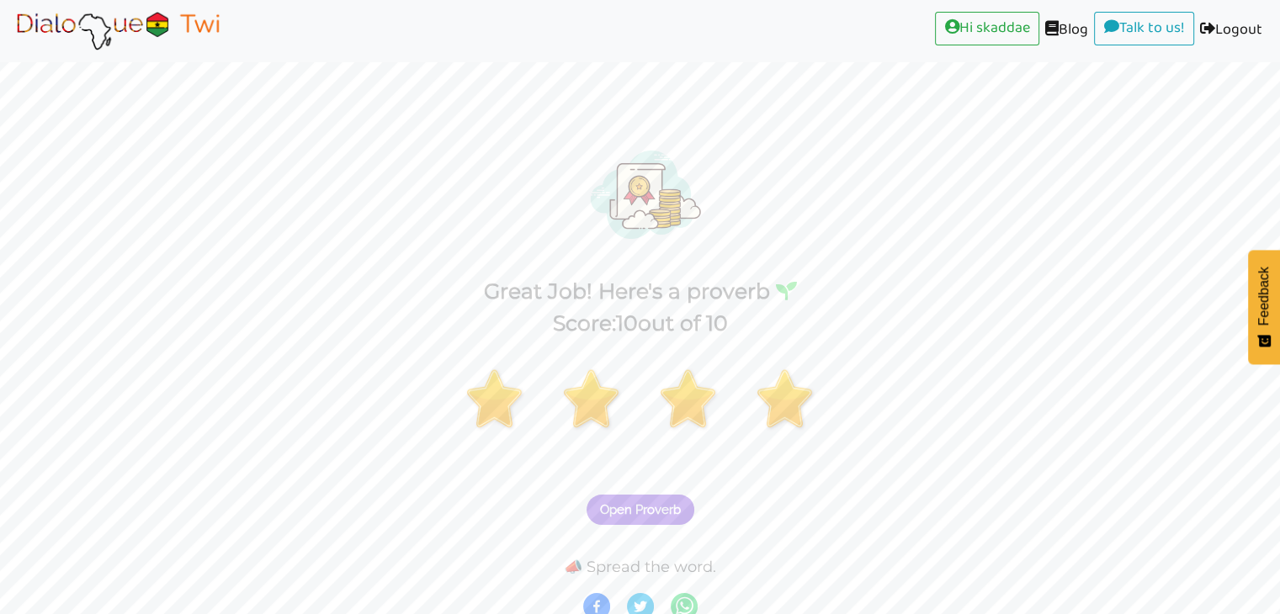
click at [657, 507] on span "Open Proverb" at bounding box center [640, 509] width 81 height 15
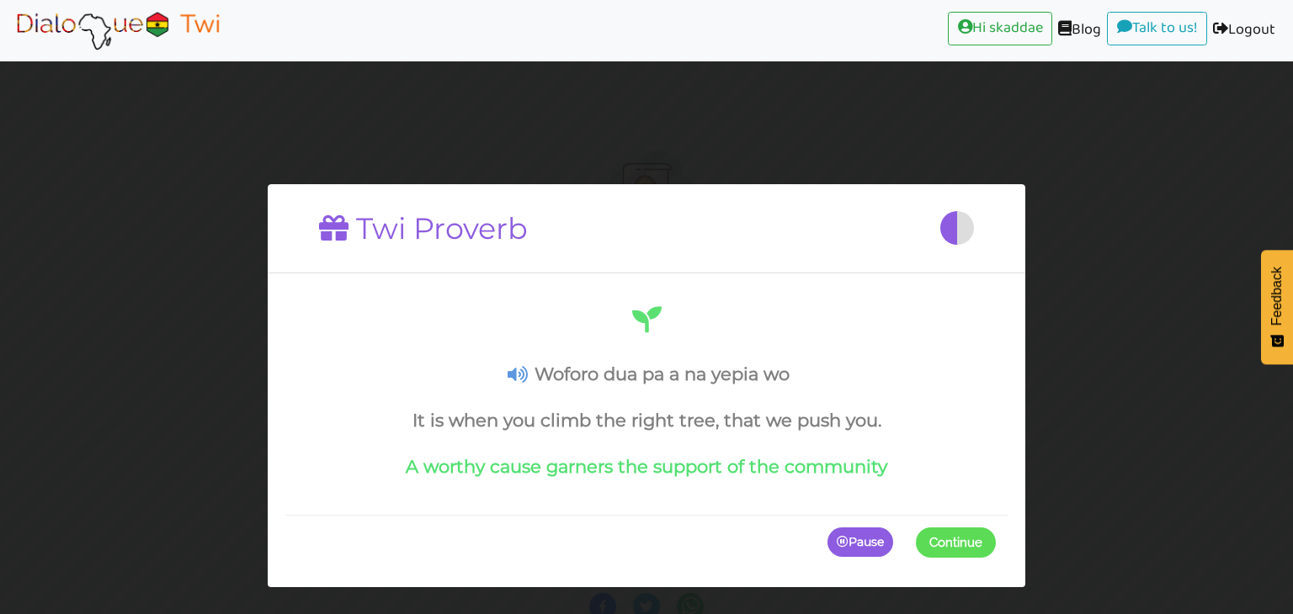
click at [517, 368] on icon at bounding box center [517, 375] width 20 height 18
click at [964, 538] on span "Continue" at bounding box center [955, 542] width 53 height 15
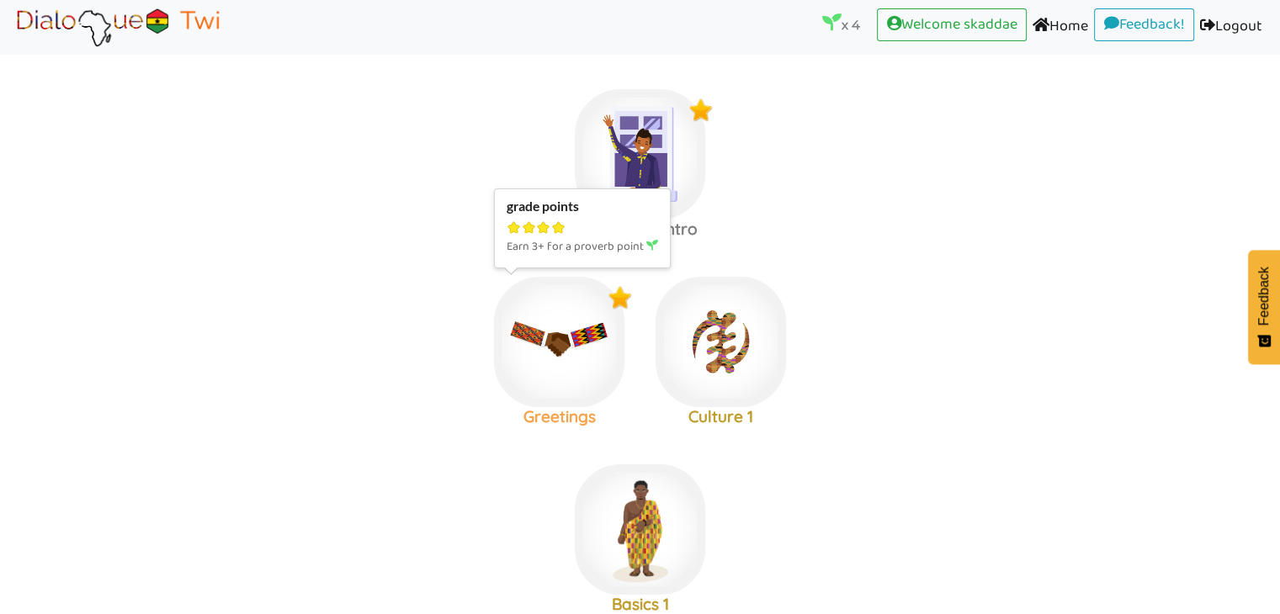
click at [567, 348] on img at bounding box center [559, 342] width 130 height 130
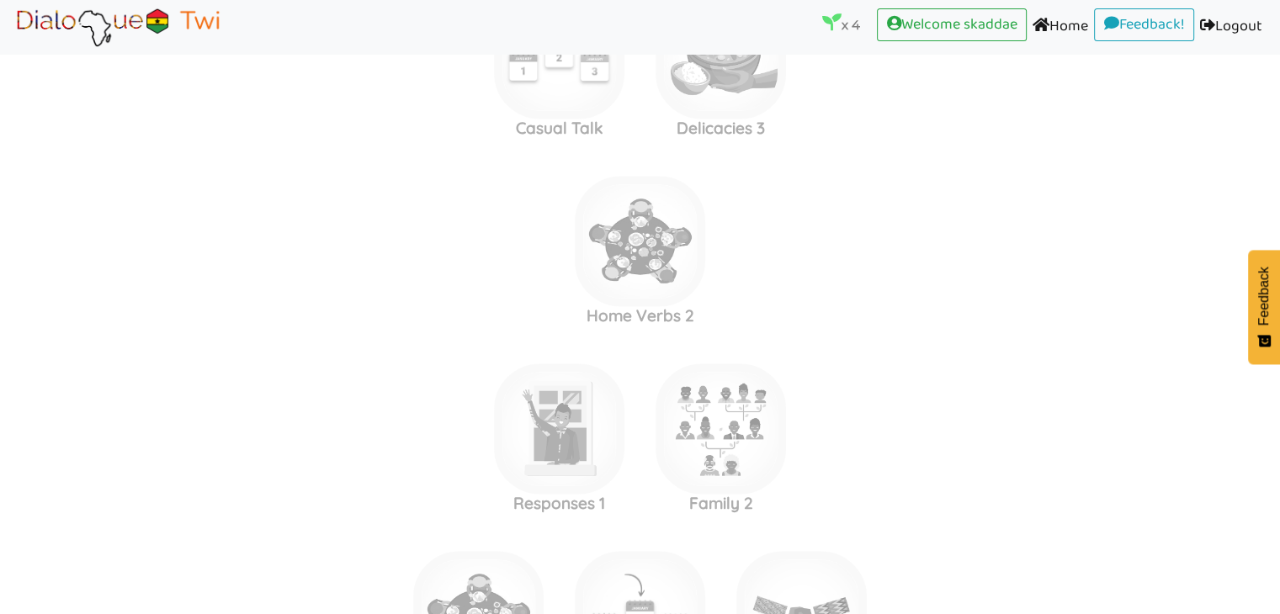
scroll to position [8855, 0]
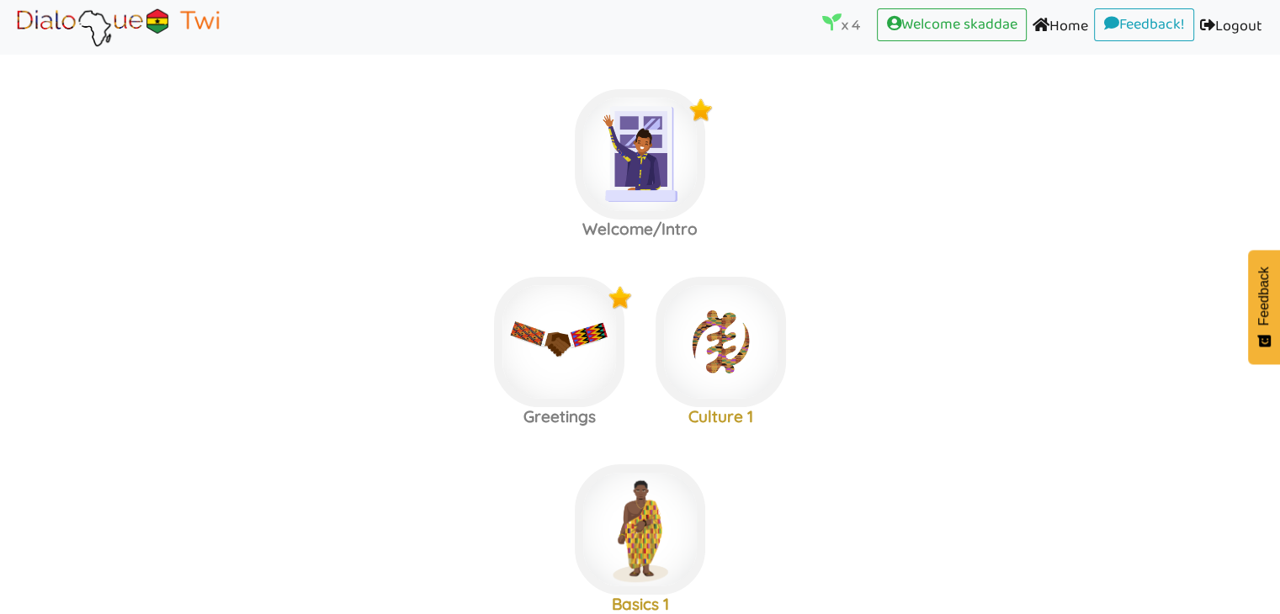
click at [822, 39] on li "x 4 (current)" at bounding box center [849, 27] width 55 height 38
click at [838, 24] on p "x 4" at bounding box center [841, 25] width 38 height 24
